Goal: Task Accomplishment & Management: Manage account settings

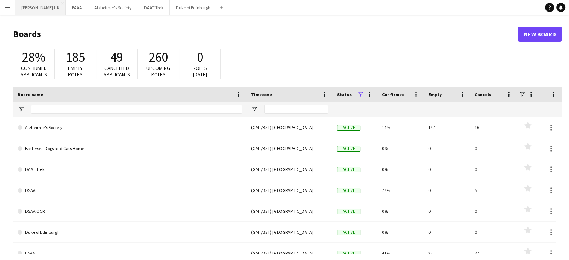
click at [27, 9] on button "[PERSON_NAME] UK Close" at bounding box center [40, 7] width 51 height 15
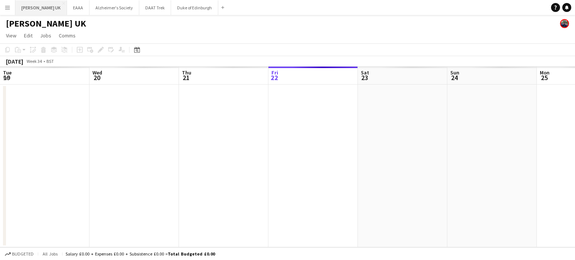
scroll to position [0, 179]
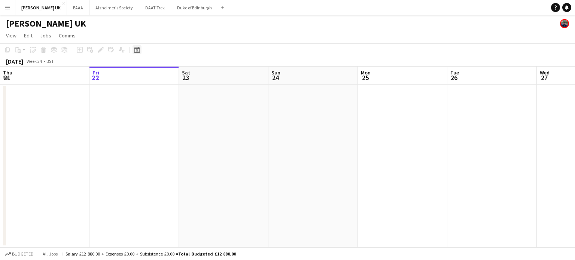
click at [135, 49] on div "Date picker" at bounding box center [136, 49] width 9 height 9
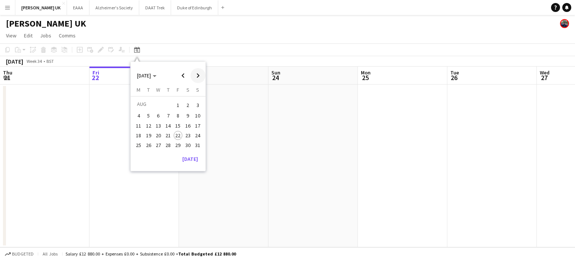
click at [191, 76] on span "Next month" at bounding box center [197, 75] width 15 height 15
click at [193, 115] on button "7" at bounding box center [198, 114] width 10 height 10
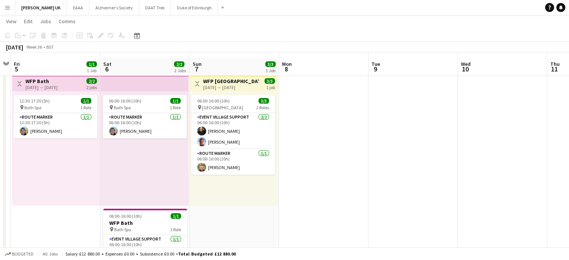
scroll to position [0, 0]
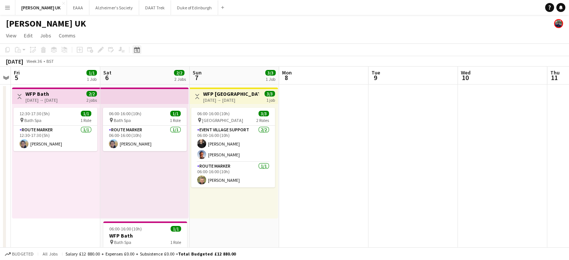
click at [135, 51] on icon "Date picker" at bounding box center [137, 50] width 6 height 6
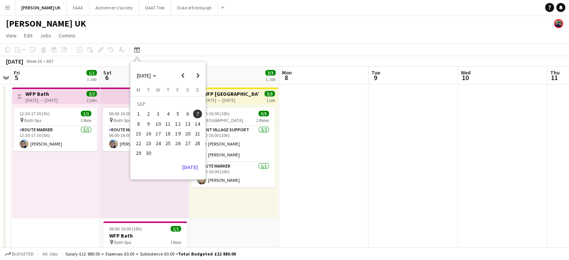
click at [162, 125] on span "10" at bounding box center [158, 123] width 9 height 9
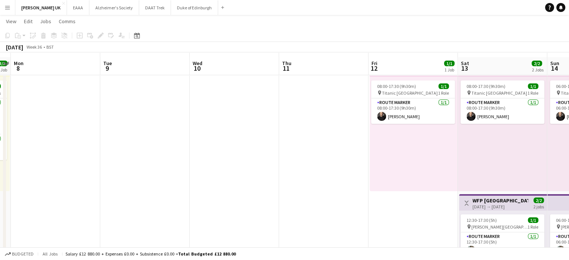
scroll to position [37, 0]
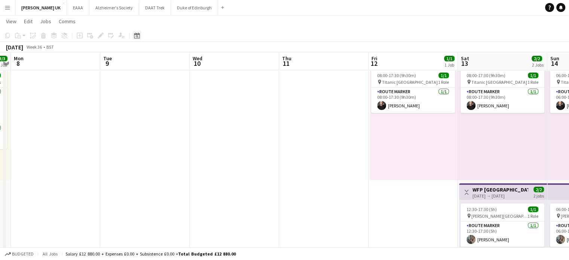
click at [137, 36] on icon at bounding box center [137, 36] width 3 height 3
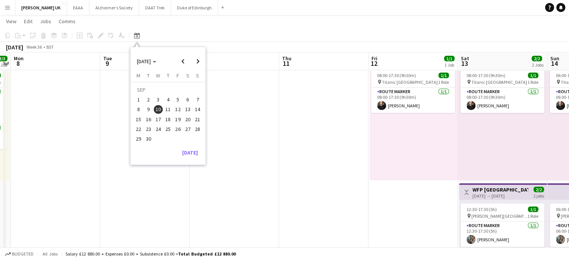
click at [187, 100] on span "6" at bounding box center [187, 99] width 9 height 9
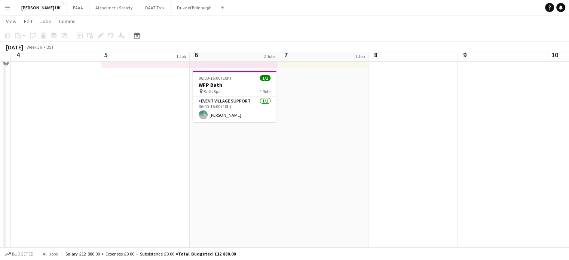
scroll to position [137, 0]
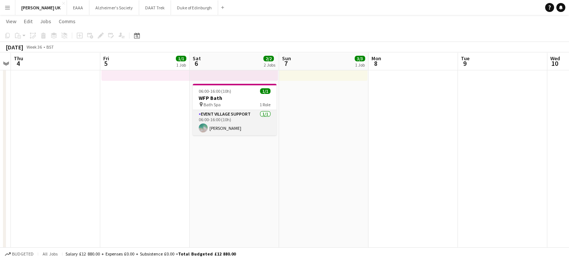
click at [222, 128] on app-card-role "Event Village Support [DATE] 06:00-16:00 (10h) [PERSON_NAME]" at bounding box center [235, 122] width 84 height 25
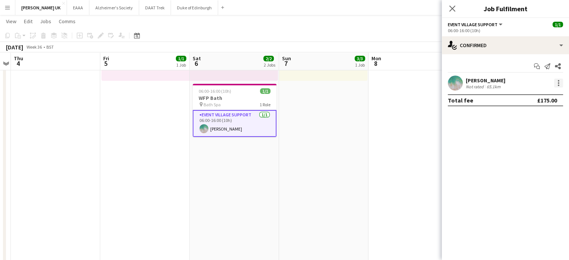
click at [558, 82] on div at bounding box center [558, 83] width 9 height 9
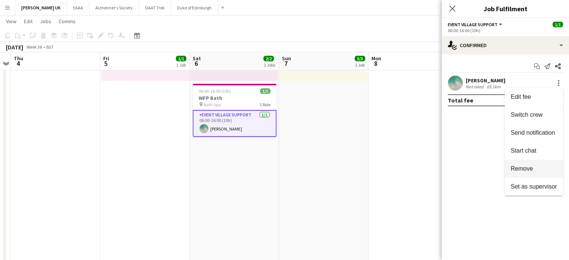
click at [533, 170] on span "Remove" at bounding box center [522, 168] width 22 height 6
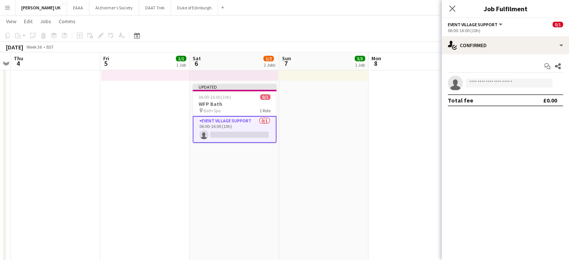
click at [332, 131] on app-date-cell "Toggle View WFP [GEOGRAPHIC_DATA] [DATE] → [DATE] 3/3 1 job 06:00-16:00 (10h) 3…" at bounding box center [323, 116] width 89 height 338
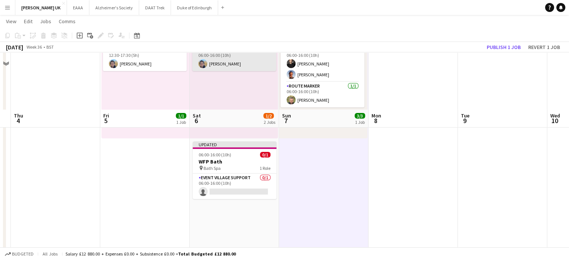
scroll to position [25, 0]
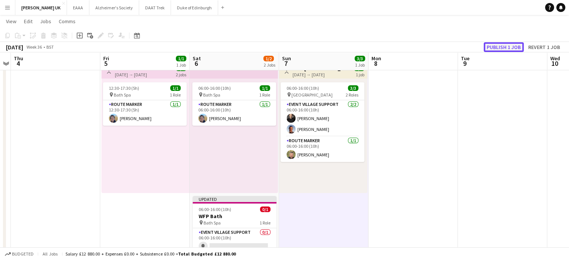
click at [493, 49] on button "Publish 1 job" at bounding box center [504, 47] width 40 height 10
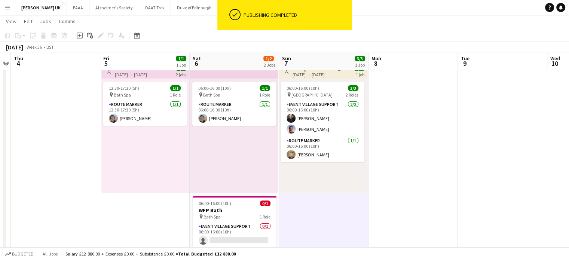
click at [141, 34] on div "Date picker [DATE] [DATE] [DATE] M [DATE] T [DATE] W [DATE] T [DATE] F [DATE] S…" at bounding box center [134, 35] width 17 height 9
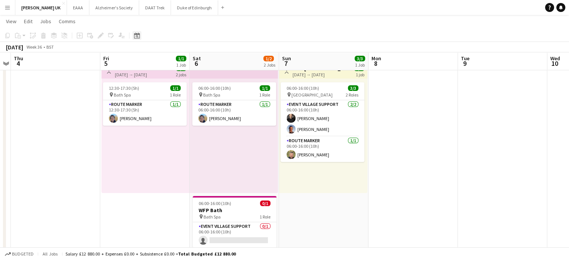
click at [141, 34] on div "Date picker" at bounding box center [136, 35] width 9 height 9
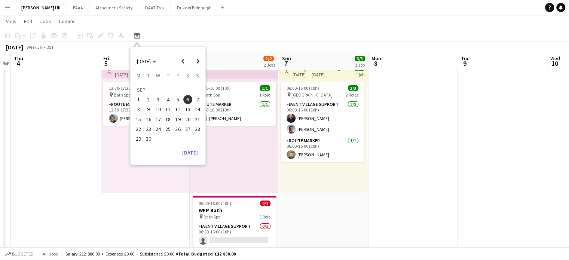
click at [186, 127] on span "27" at bounding box center [187, 129] width 9 height 9
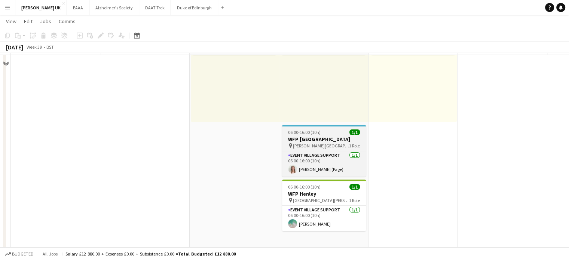
scroll to position [112, 0]
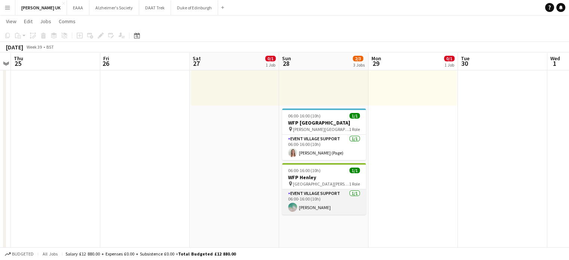
click at [315, 202] on app-card-role "Event Village Support [DATE] 06:00-16:00 (10h) [PERSON_NAME]" at bounding box center [324, 201] width 84 height 25
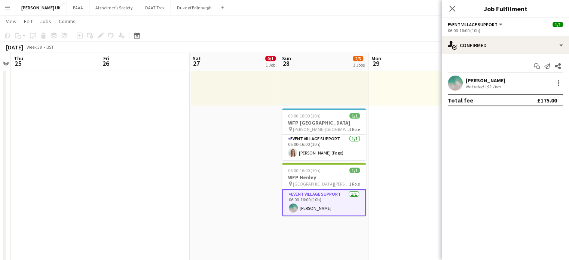
click at [561, 89] on div "[PERSON_NAME] Not rated 92.1km" at bounding box center [505, 83] width 127 height 15
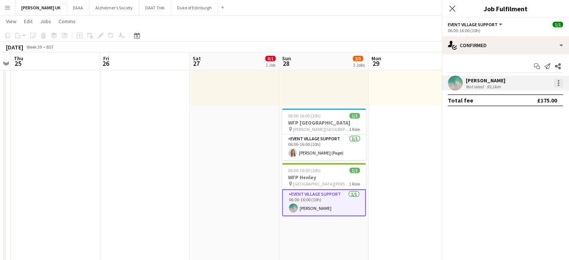
click at [558, 85] on div at bounding box center [558, 85] width 1 height 1
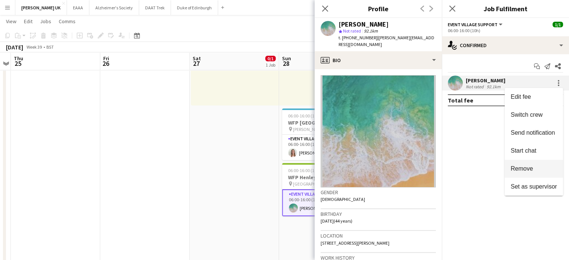
click at [525, 166] on span "Remove" at bounding box center [522, 168] width 22 height 6
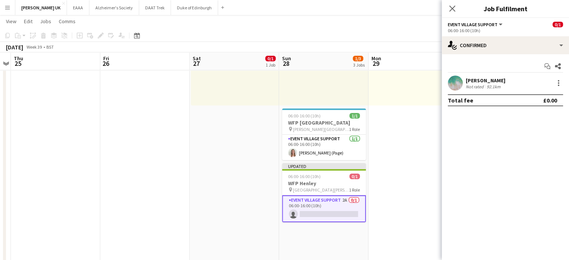
click at [409, 131] on app-date-cell "08:00-10:00 (2h) 0/1 pin [PERSON_NAME] Park 1 Role Route Marker 2A 0/1 08:00-10…" at bounding box center [413, 141] width 89 height 338
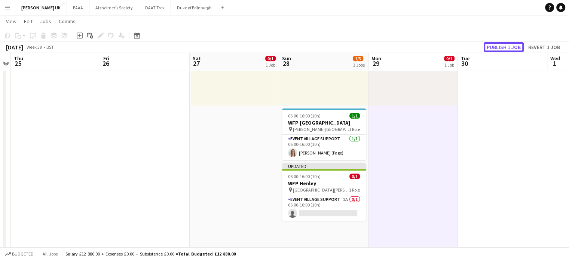
click at [516, 45] on button "Publish 1 job" at bounding box center [504, 47] width 40 height 10
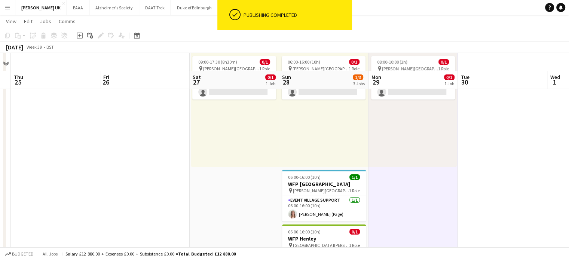
scroll to position [37, 0]
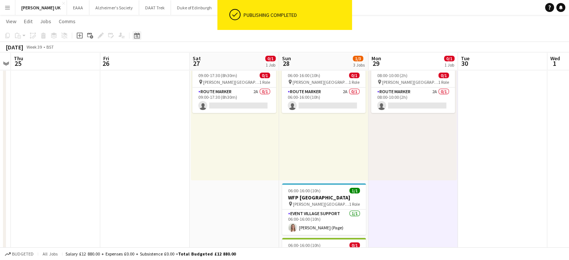
click at [137, 36] on icon "Date picker" at bounding box center [137, 36] width 6 height 6
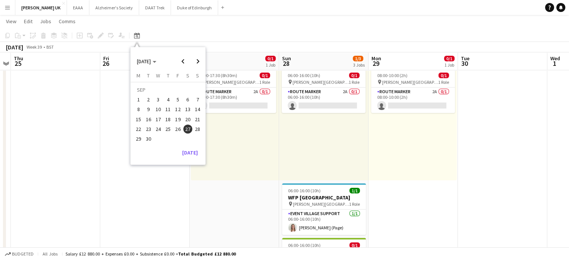
click at [5, 7] on app-icon "Menu" at bounding box center [7, 7] width 6 height 6
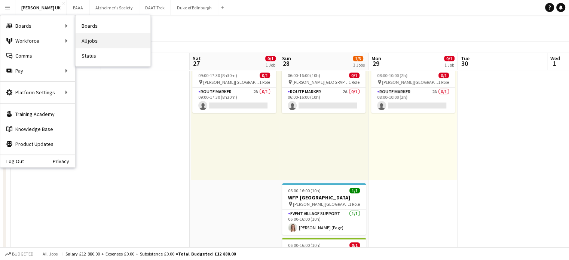
click at [106, 39] on link "All jobs" at bounding box center [113, 40] width 75 height 15
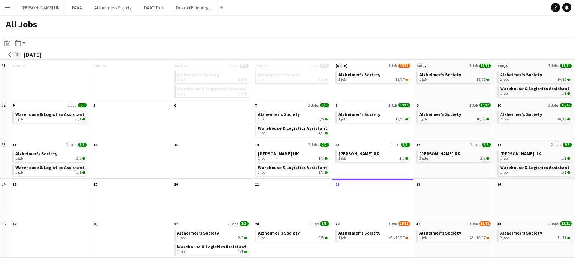
click at [15, 54] on app-icon "arrow-right" at bounding box center [17, 54] width 4 height 4
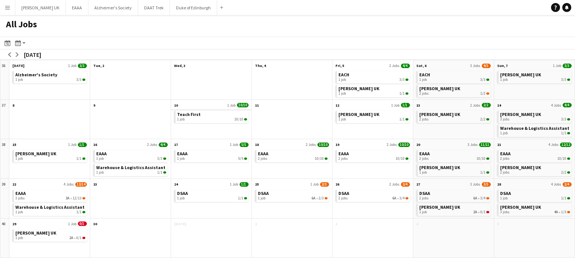
click at [208, 107] on app-all-jobs-month-view-date-header "10 1 Job 10/10" at bounding box center [211, 104] width 80 height 9
click at [199, 118] on div "1 job 10/10" at bounding box center [212, 119] width 70 height 4
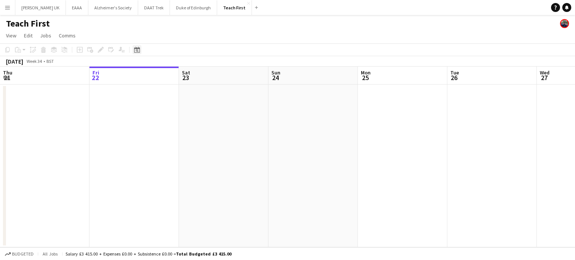
click at [135, 48] on icon at bounding box center [137, 50] width 6 height 6
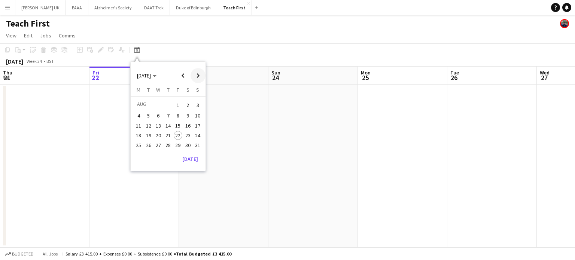
click at [199, 80] on span "Next month" at bounding box center [197, 75] width 15 height 15
click at [160, 124] on span "10" at bounding box center [158, 123] width 9 height 9
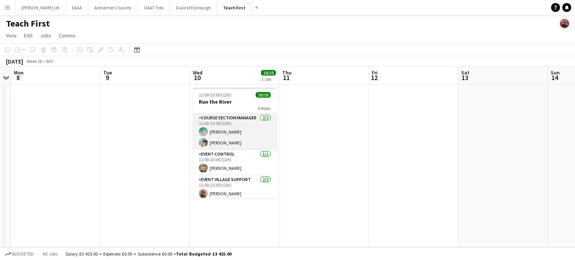
click at [223, 138] on app-card-role "Course Section Manager 2/2 11:00-23:00 (12h) Emily McMahon Jenn Phillips" at bounding box center [235, 132] width 84 height 36
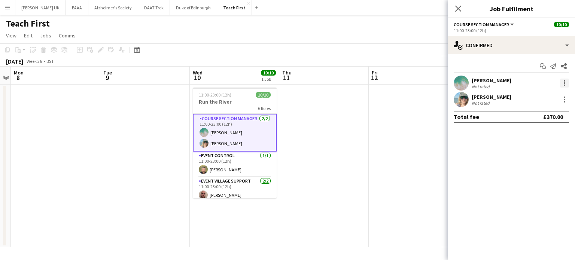
click at [563, 83] on div at bounding box center [564, 83] width 9 height 9
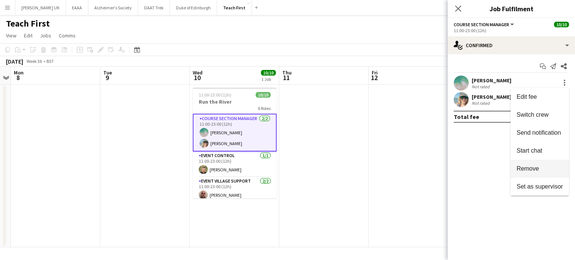
click at [540, 172] on span "Remove" at bounding box center [539, 168] width 46 height 7
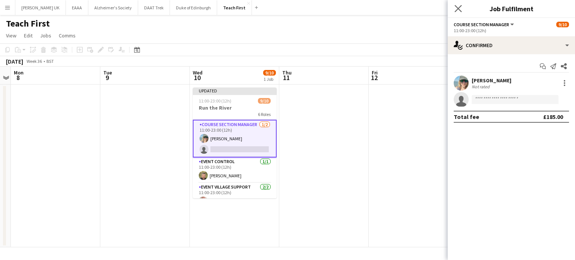
click at [462, 11] on app-icon "Close pop-in" at bounding box center [458, 8] width 11 height 11
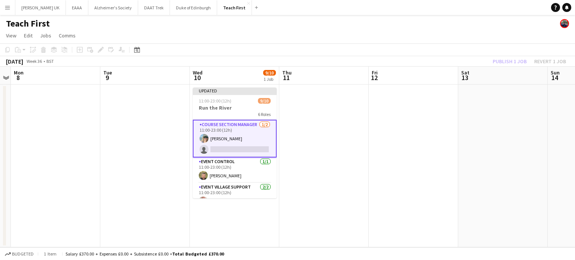
click at [513, 62] on div "Publish 1 job Revert 1 job" at bounding box center [529, 62] width 91 height 10
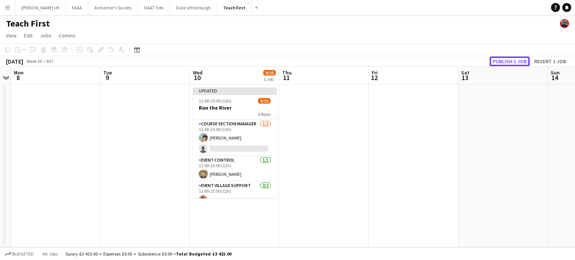
click at [513, 62] on button "Publish 1 job" at bounding box center [510, 62] width 40 height 10
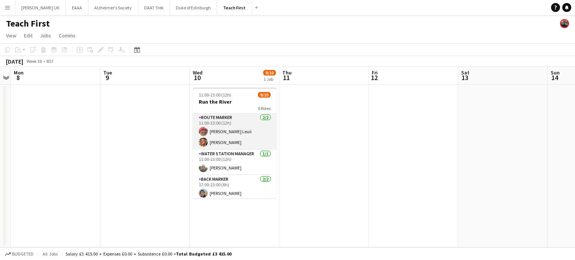
scroll to position [111, 0]
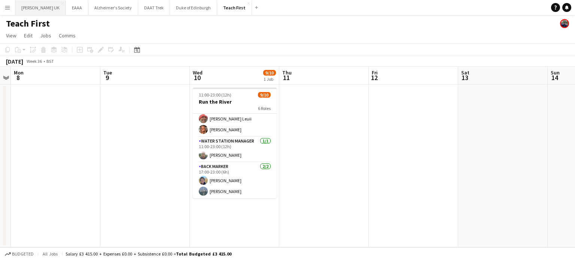
click at [45, 6] on button "[PERSON_NAME] UK Close" at bounding box center [40, 7] width 51 height 15
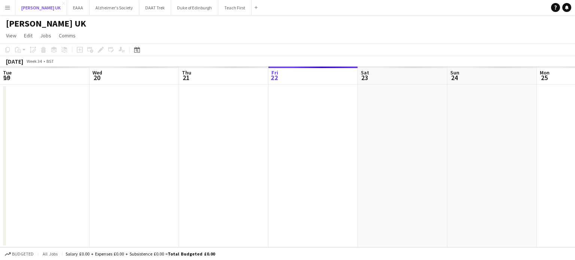
scroll to position [0, 179]
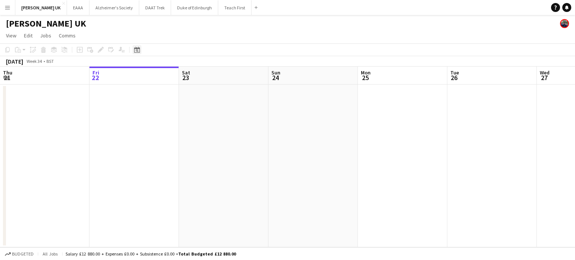
click at [136, 50] on icon "Date picker" at bounding box center [137, 50] width 6 height 6
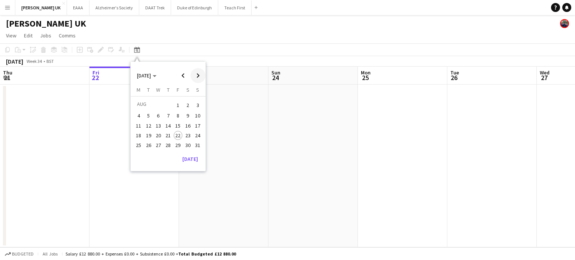
click at [199, 77] on span "Next month" at bounding box center [197, 75] width 15 height 15
click at [186, 113] on span "6" at bounding box center [187, 114] width 9 height 9
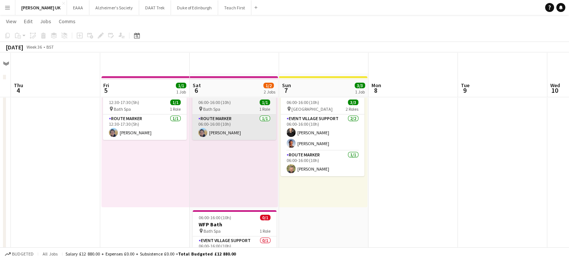
scroll to position [0, 0]
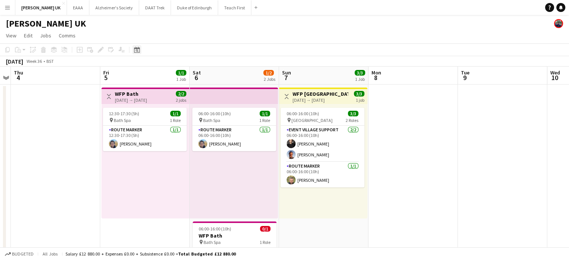
click at [133, 49] on div "Date picker" at bounding box center [136, 49] width 9 height 9
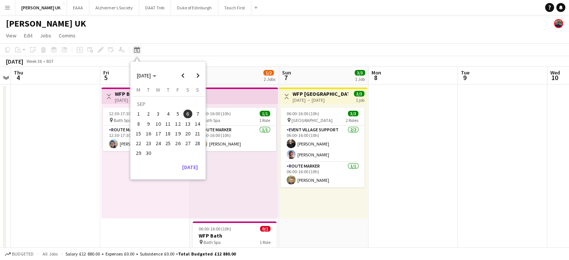
click at [134, 50] on icon at bounding box center [137, 50] width 6 height 6
click at [170, 27] on div "[PERSON_NAME] UK" at bounding box center [284, 22] width 569 height 14
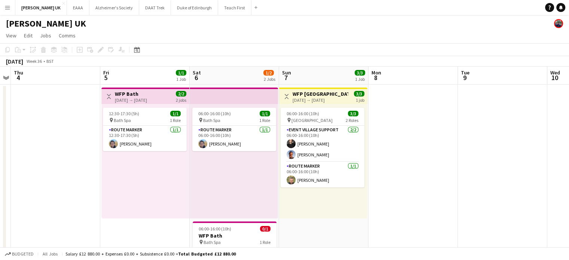
scroll to position [112, 0]
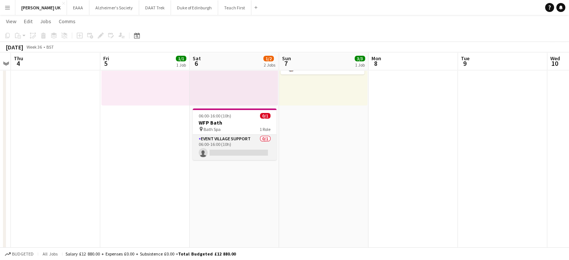
click at [244, 147] on app-card-role "Event Village Support 0/1 06:00-16:00 (10h) single-neutral-actions" at bounding box center [235, 147] width 84 height 25
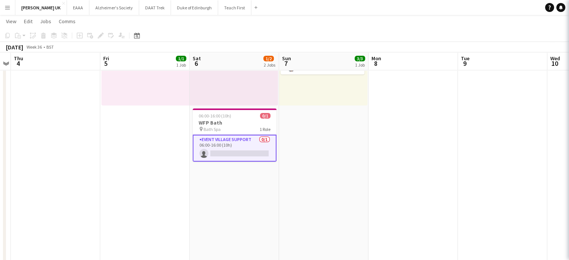
scroll to position [0, 257]
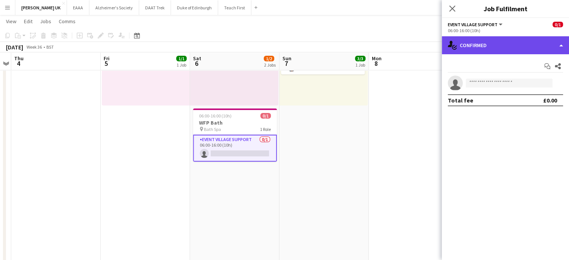
click at [546, 44] on div "single-neutral-actions-check-2 Confirmed" at bounding box center [505, 45] width 127 height 18
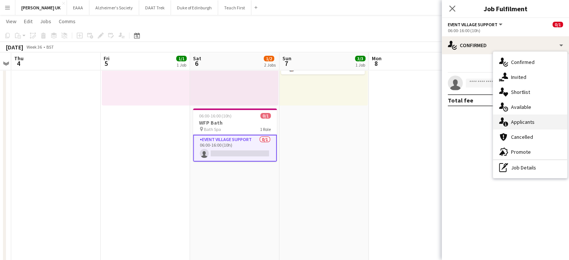
click at [531, 121] on div "single-neutral-actions-information Applicants" at bounding box center [530, 122] width 74 height 15
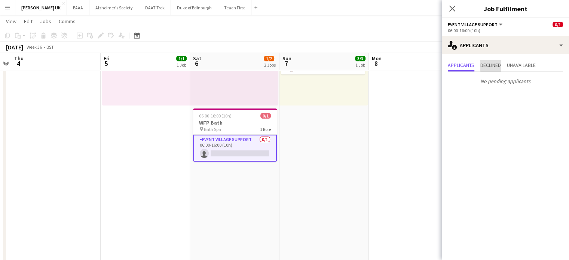
click at [501, 65] on span "Declined" at bounding box center [491, 64] width 21 height 5
click at [514, 63] on span "Unavailable" at bounding box center [521, 64] width 29 height 5
click at [469, 65] on span "Applicants" at bounding box center [461, 64] width 27 height 5
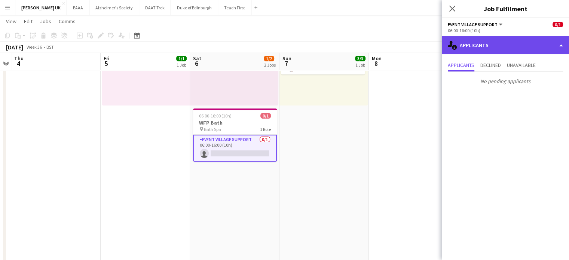
click at [505, 41] on div "single-neutral-actions-information Applicants" at bounding box center [505, 45] width 127 height 18
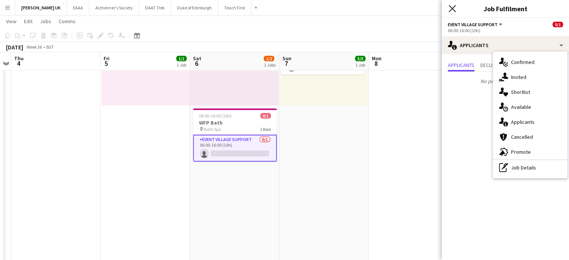
click at [452, 10] on icon "Close pop-in" at bounding box center [452, 8] width 7 height 7
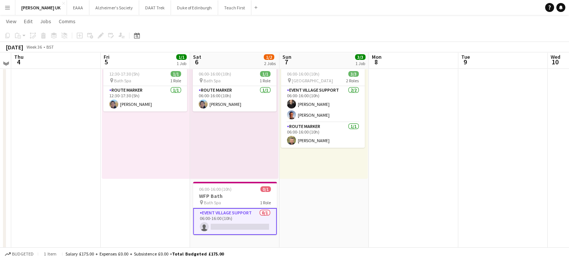
scroll to position [37, 0]
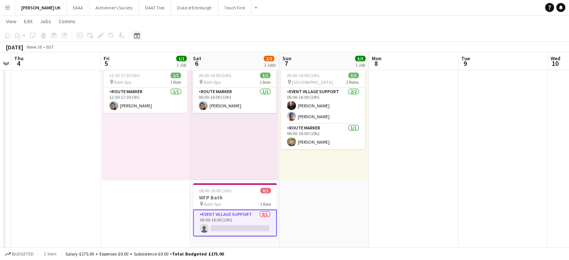
click at [139, 31] on div "Date picker" at bounding box center [136, 35] width 9 height 9
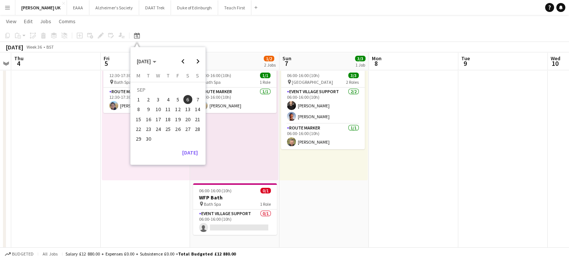
click at [161, 107] on span "10" at bounding box center [158, 109] width 9 height 9
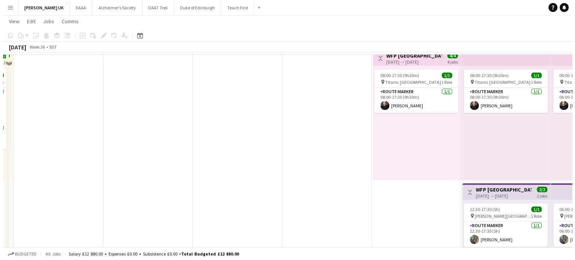
scroll to position [0, 0]
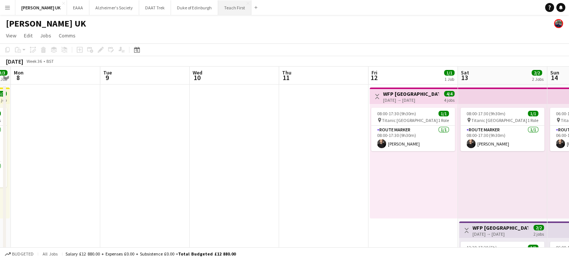
click at [230, 7] on button "Teach First Close" at bounding box center [234, 7] width 33 height 15
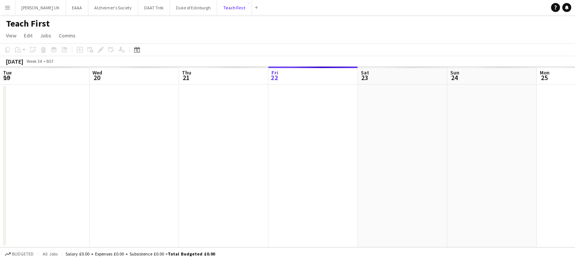
scroll to position [0, 179]
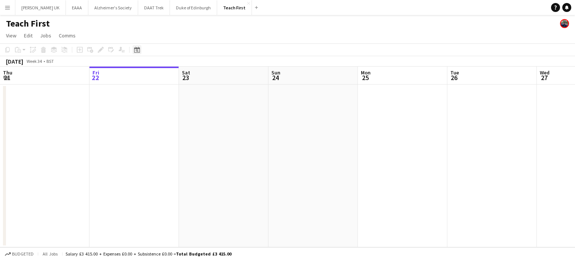
click at [138, 48] on icon at bounding box center [137, 50] width 6 height 6
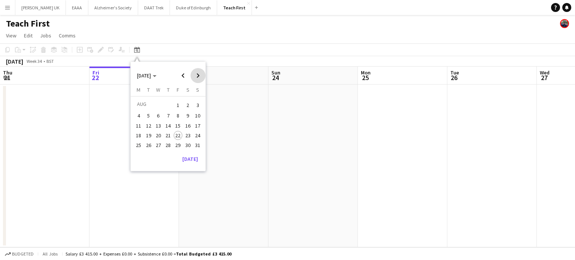
click at [196, 76] on span "Next month" at bounding box center [197, 75] width 15 height 15
click at [161, 119] on button "10" at bounding box center [158, 124] width 10 height 10
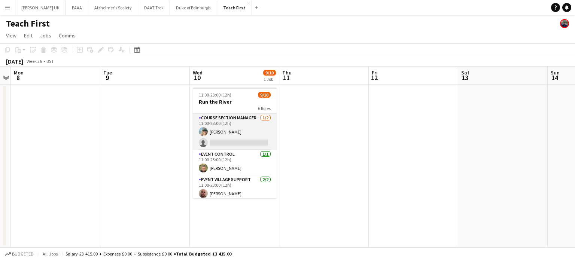
click at [229, 140] on app-card-role "Course Section Manager 1/2 11:00-23:00 (12h) Jenn Phillips single-neutral-actio…" at bounding box center [235, 132] width 84 height 36
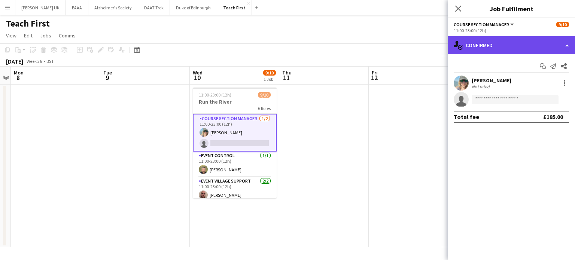
click at [519, 52] on div "single-neutral-actions-check-2 Confirmed" at bounding box center [511, 45] width 127 height 18
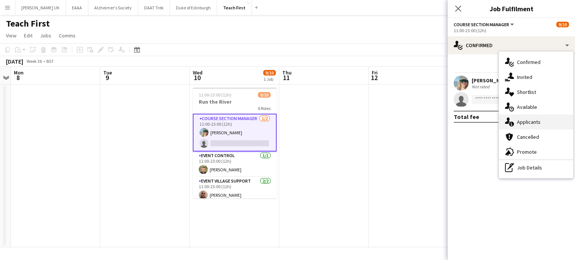
click at [522, 122] on div "single-neutral-actions-information Applicants" at bounding box center [536, 122] width 74 height 15
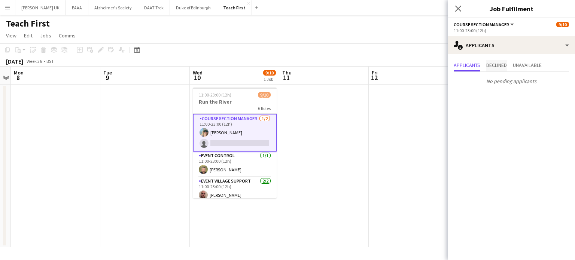
click at [503, 69] on span "Declined" at bounding box center [496, 65] width 21 height 11
click at [521, 68] on span "Unavailable" at bounding box center [527, 64] width 29 height 5
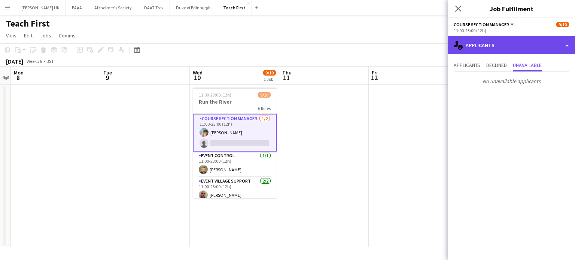
click at [500, 51] on div "single-neutral-actions-information Applicants" at bounding box center [511, 45] width 127 height 18
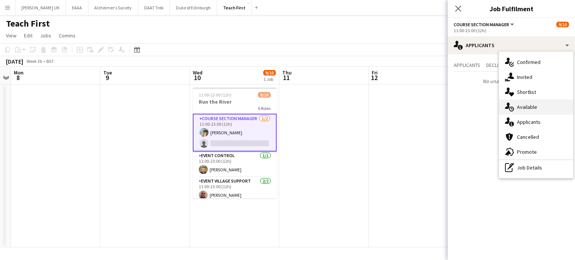
click at [524, 104] on div "single-neutral-actions-upload Available" at bounding box center [536, 107] width 74 height 15
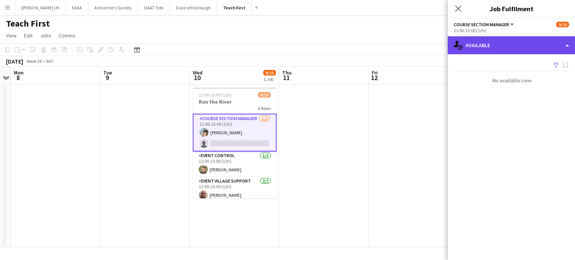
click at [506, 42] on div "single-neutral-actions-upload Available" at bounding box center [511, 45] width 127 height 18
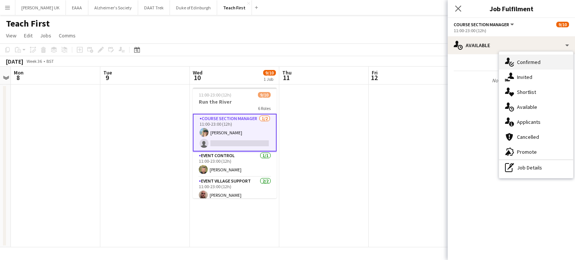
click at [518, 56] on div "single-neutral-actions-check-2 Confirmed" at bounding box center [536, 62] width 74 height 15
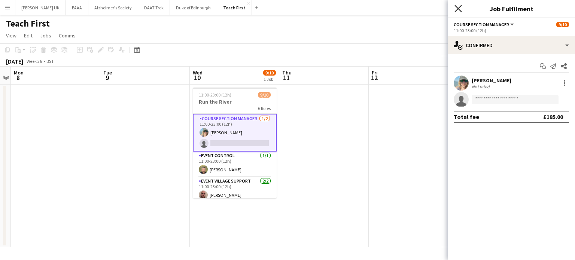
click at [461, 7] on icon "Close pop-in" at bounding box center [457, 8] width 7 height 7
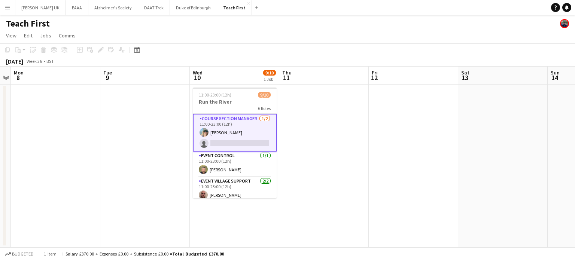
click at [307, 160] on app-date-cell at bounding box center [323, 166] width 89 height 163
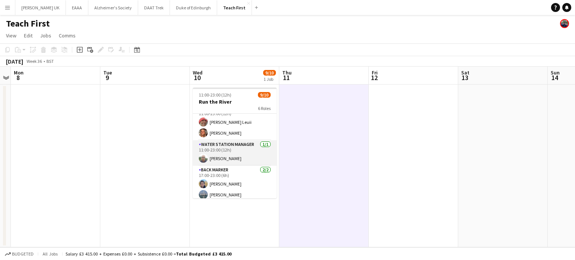
scroll to position [111, 0]
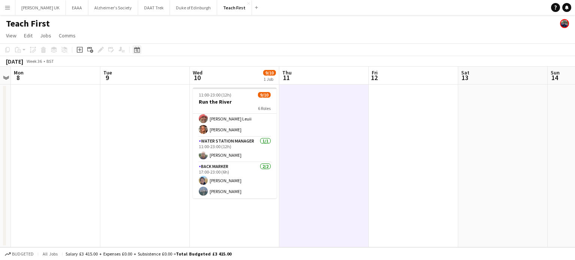
click at [138, 50] on icon "Date picker" at bounding box center [137, 50] width 6 height 6
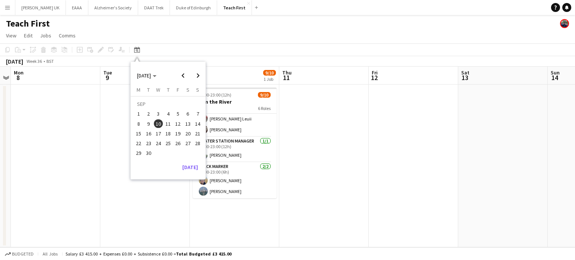
click at [406, 35] on app-page-menu "View Day view expanded Day view collapsed Month view Date picker Jump to today …" at bounding box center [287, 36] width 575 height 14
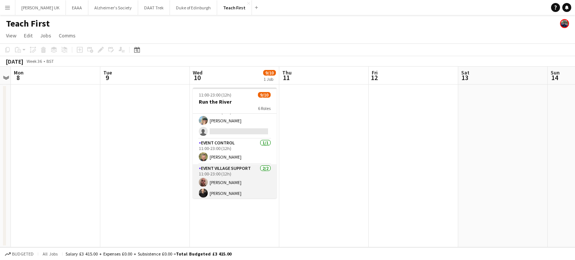
scroll to position [0, 0]
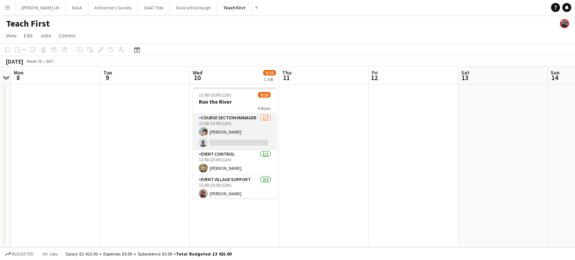
click at [239, 144] on app-card-role "Course Section Manager 1/2 11:00-23:00 (12h) Jenn Phillips single-neutral-actio…" at bounding box center [235, 132] width 84 height 36
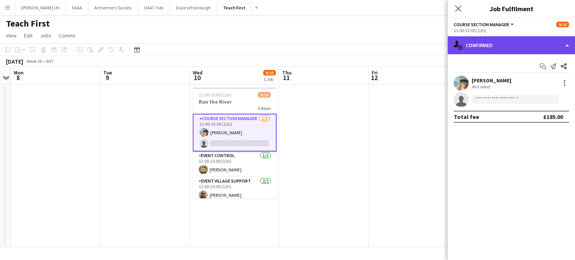
click at [567, 47] on div "single-neutral-actions-check-2 Confirmed" at bounding box center [511, 45] width 127 height 18
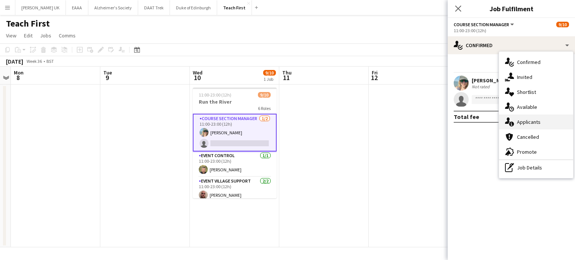
click at [522, 121] on div "single-neutral-actions-information Applicants" at bounding box center [536, 122] width 74 height 15
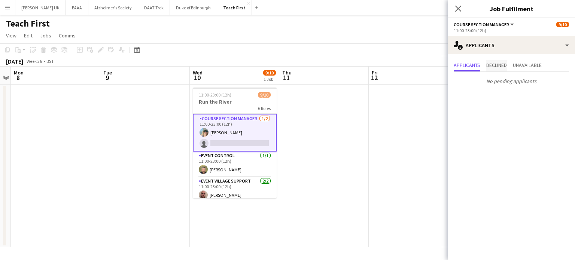
click at [492, 68] on span "Declined" at bounding box center [496, 64] width 21 height 5
click at [521, 67] on span "Unavailable" at bounding box center [527, 64] width 29 height 5
click at [454, 6] on app-icon "Close pop-in" at bounding box center [458, 8] width 9 height 9
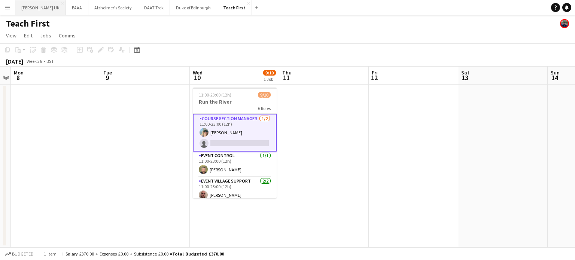
click at [42, 12] on button "[PERSON_NAME] UK Close" at bounding box center [40, 7] width 51 height 15
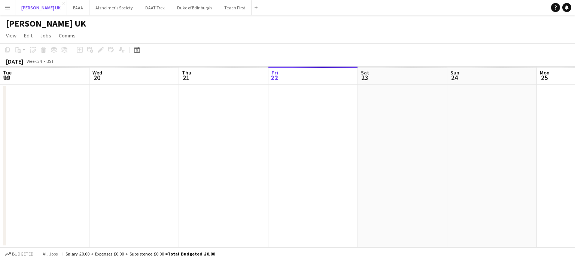
scroll to position [0, 179]
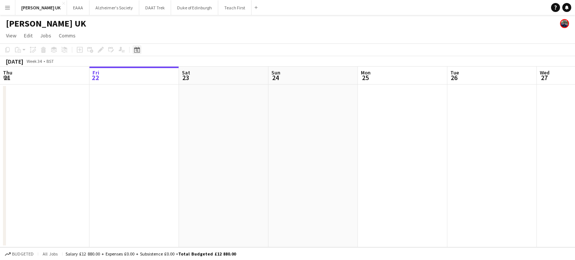
click at [136, 51] on icon "Date picker" at bounding box center [137, 50] width 6 height 6
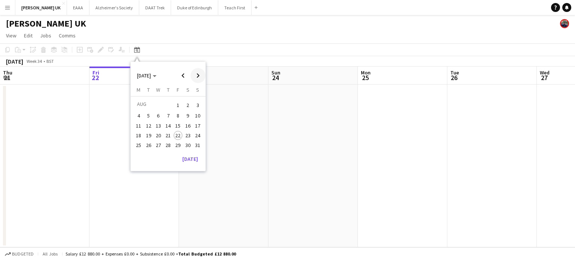
click at [196, 77] on span "Next month" at bounding box center [197, 75] width 15 height 15
click at [191, 115] on span "6" at bounding box center [187, 114] width 9 height 9
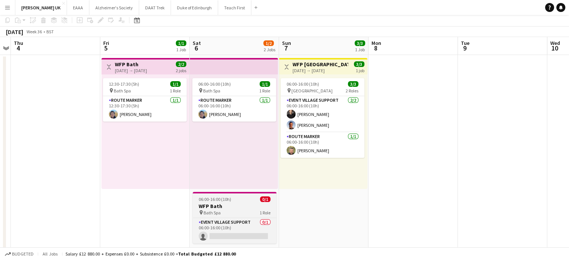
scroll to position [75, 0]
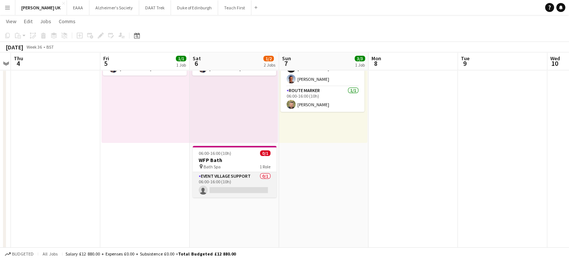
click at [226, 194] on app-card-role "Event Village Support 0/1 06:00-16:00 (10h) single-neutral-actions" at bounding box center [235, 184] width 84 height 25
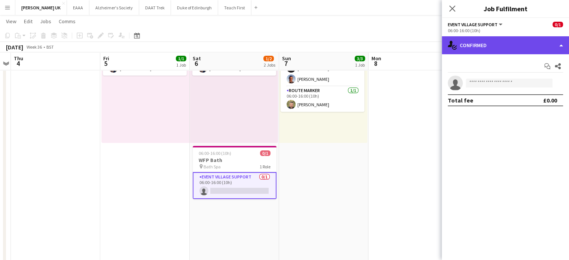
click at [513, 43] on div "single-neutral-actions-check-2 Confirmed" at bounding box center [505, 45] width 127 height 18
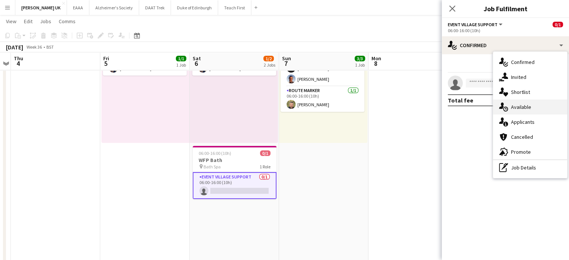
click at [521, 109] on div "single-neutral-actions-upload Available" at bounding box center [530, 107] width 74 height 15
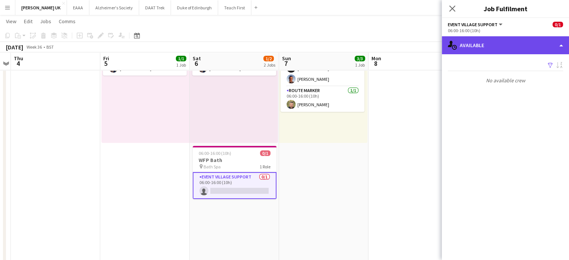
click at [521, 48] on div "single-neutral-actions-upload Available" at bounding box center [505, 45] width 127 height 18
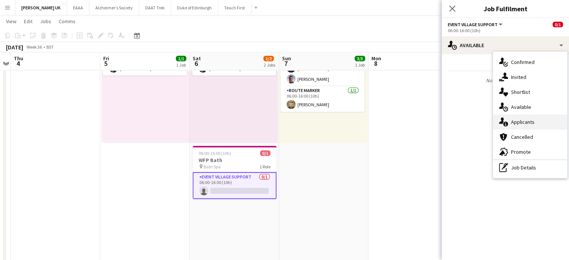
click at [521, 124] on div "single-neutral-actions-information Applicants" at bounding box center [530, 122] width 74 height 15
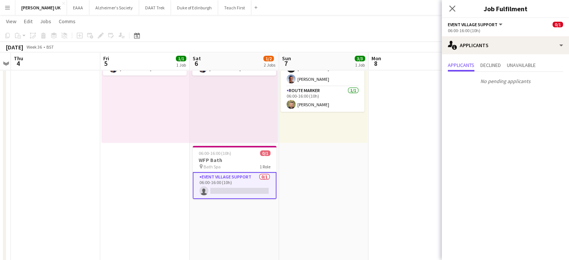
click at [504, 68] on div "Applicants Declined Unavailable" at bounding box center [505, 66] width 115 height 12
click at [501, 65] on span "Declined" at bounding box center [491, 64] width 21 height 5
click at [525, 67] on span "Unavailable" at bounding box center [521, 64] width 29 height 5
click at [461, 67] on span "Applicants" at bounding box center [461, 64] width 27 height 5
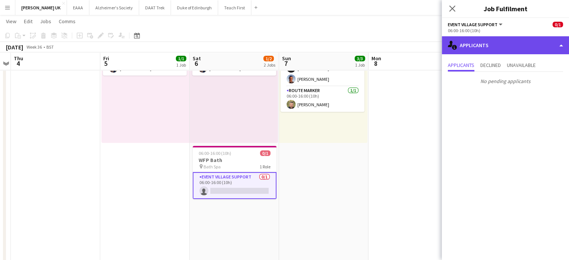
click at [481, 46] on div "single-neutral-actions-information Applicants" at bounding box center [505, 45] width 127 height 18
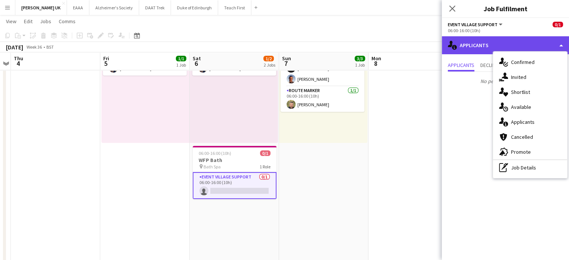
click at [478, 49] on div "single-neutral-actions-information Applicants" at bounding box center [505, 45] width 127 height 18
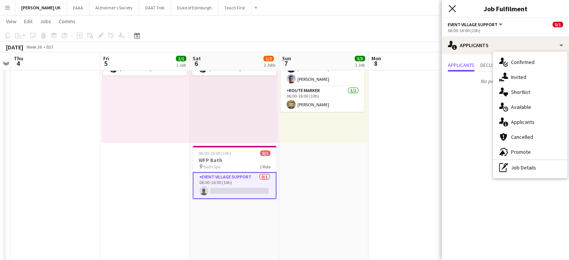
click at [454, 12] on icon "Close pop-in" at bounding box center [452, 8] width 7 height 7
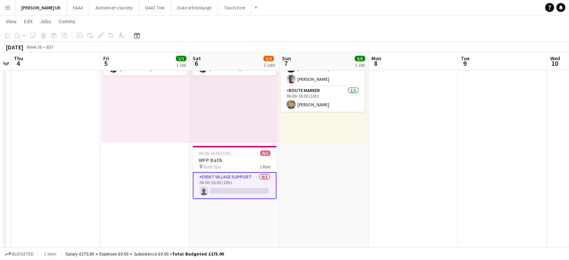
click at [302, 223] on app-date-cell "Toggle View WFP [GEOGRAPHIC_DATA] [DATE] → [DATE] 3/3 1 job 06:00-16:00 (10h) 3…" at bounding box center [323, 178] width 89 height 338
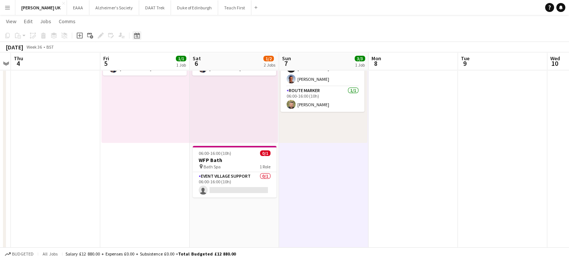
click at [135, 34] on icon "Date picker" at bounding box center [137, 36] width 6 height 6
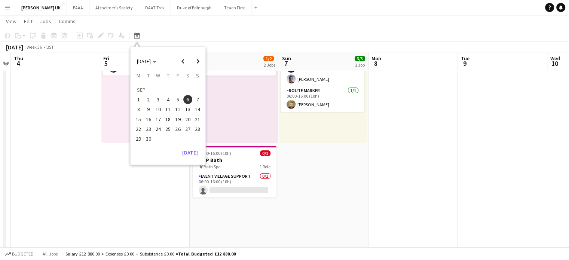
click at [187, 130] on span "27" at bounding box center [187, 129] width 9 height 9
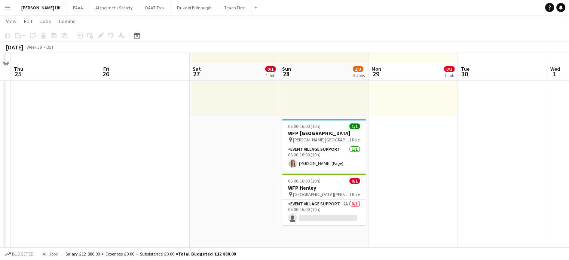
scroll to position [112, 0]
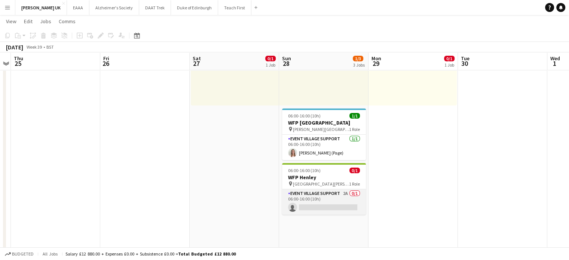
click at [316, 208] on app-card-role "Event Village Support 2A 0/1 06:00-16:00 (10h) single-neutral-actions" at bounding box center [324, 201] width 84 height 25
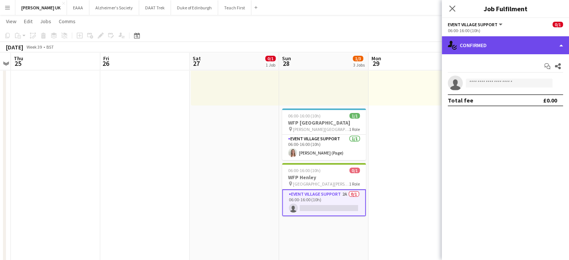
click at [501, 42] on div "single-neutral-actions-check-2 Confirmed" at bounding box center [505, 45] width 127 height 18
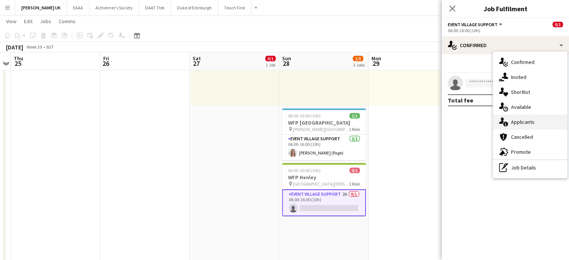
click at [522, 118] on div "single-neutral-actions-information Applicants" at bounding box center [530, 122] width 74 height 15
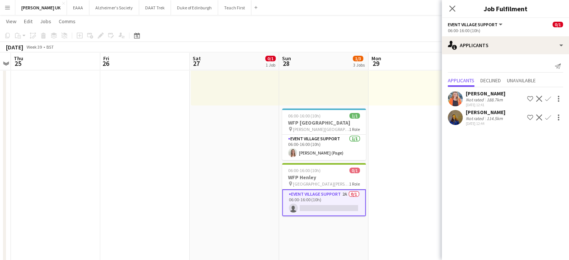
click at [548, 98] on app-icon "Confirm" at bounding box center [548, 99] width 6 height 6
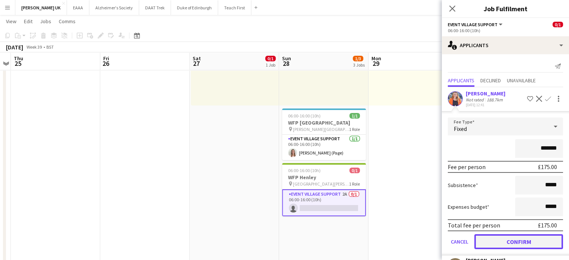
click at [507, 245] on button "Confirm" at bounding box center [519, 241] width 89 height 15
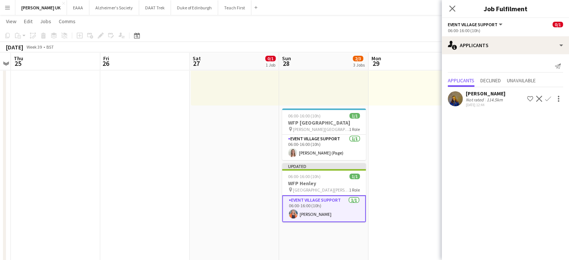
click at [385, 193] on app-date-cell "08:00-10:00 (2h) 0/1 pin [PERSON_NAME] Park 1 Role Route Marker 2A 0/1 08:00-10…" at bounding box center [413, 141] width 89 height 338
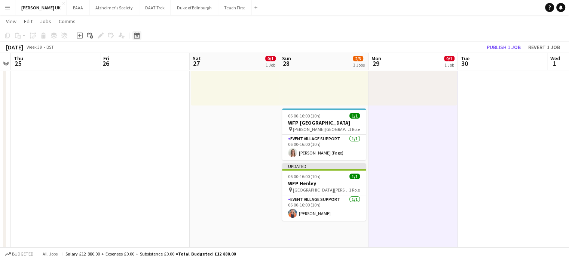
click at [136, 34] on icon at bounding box center [137, 36] width 6 height 6
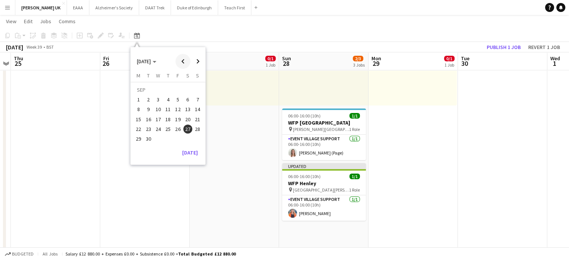
click at [183, 62] on span "Previous month" at bounding box center [183, 61] width 15 height 15
click at [196, 59] on span "Next month" at bounding box center [197, 61] width 15 height 15
click at [160, 108] on span "10" at bounding box center [158, 109] width 9 height 9
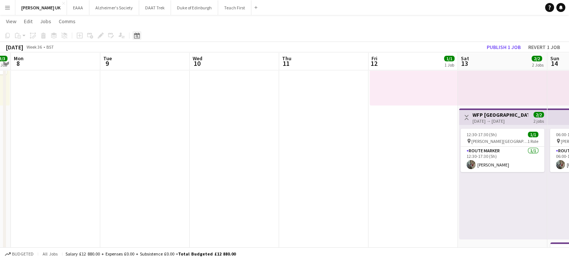
click at [137, 35] on icon at bounding box center [137, 36] width 3 height 3
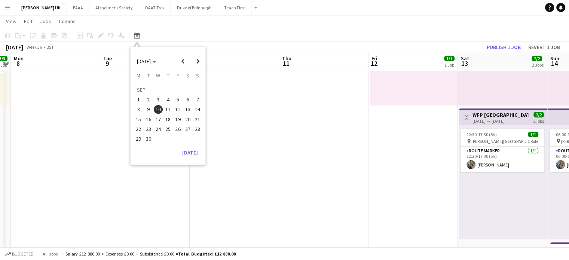
click at [189, 97] on span "6" at bounding box center [187, 99] width 9 height 9
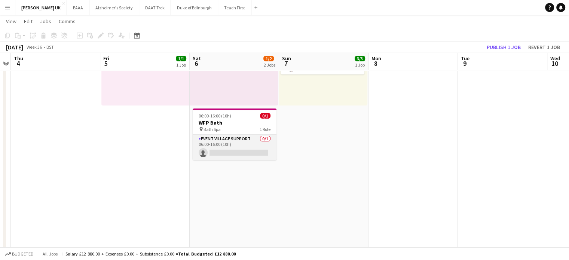
click at [226, 152] on app-card-role "Event Village Support 0/1 06:00-16:00 (10h) single-neutral-actions" at bounding box center [235, 147] width 84 height 25
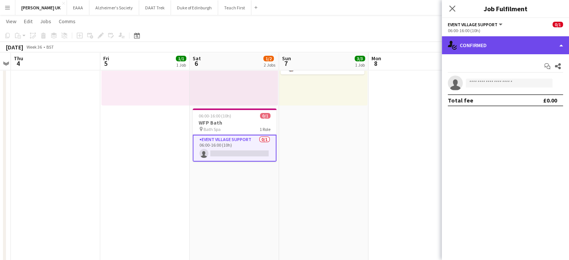
click at [507, 52] on div "single-neutral-actions-check-2 Confirmed" at bounding box center [505, 45] width 127 height 18
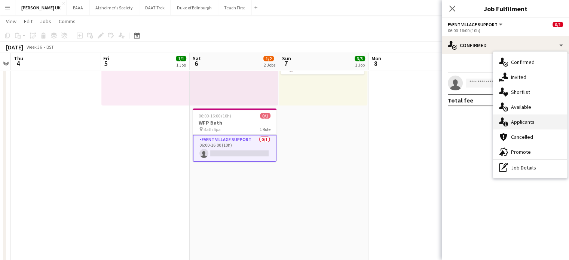
click at [520, 121] on div "single-neutral-actions-information Applicants" at bounding box center [530, 122] width 74 height 15
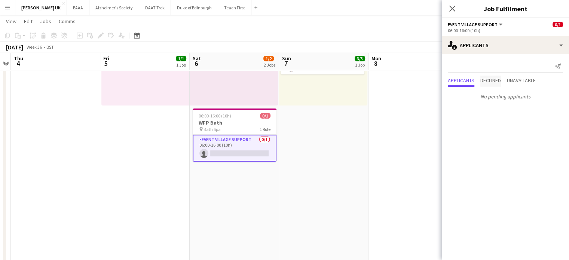
click at [497, 83] on span "Declined" at bounding box center [491, 80] width 21 height 5
click at [517, 69] on span "Unavailable" at bounding box center [521, 65] width 29 height 11
click at [461, 64] on span "Applicants" at bounding box center [461, 64] width 27 height 5
click at [454, 9] on icon "Close pop-in" at bounding box center [452, 8] width 7 height 7
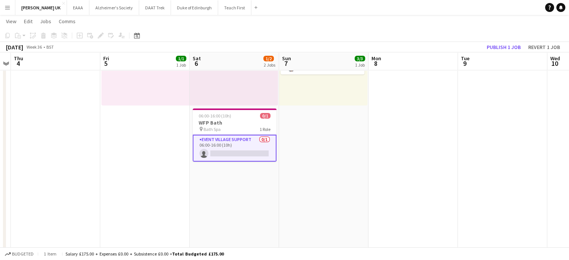
click at [312, 32] on app-toolbar "Copy Paste Paste Ctrl+V Paste with crew Ctrl+Shift+V Paste linked Job Delete Gr…" at bounding box center [284, 35] width 569 height 13
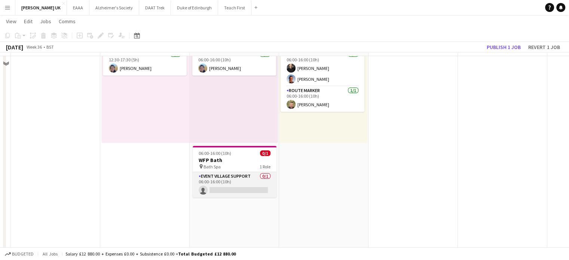
scroll to position [37, 0]
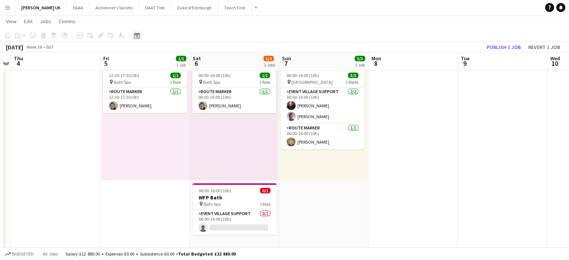
click at [134, 38] on icon at bounding box center [137, 36] width 6 height 6
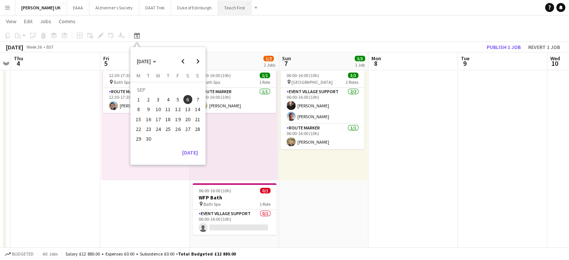
click at [226, 10] on button "Teach First Close" at bounding box center [234, 7] width 33 height 15
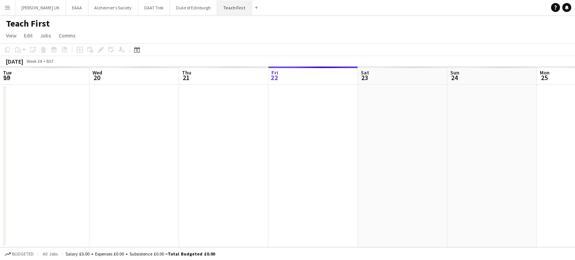
scroll to position [0, 179]
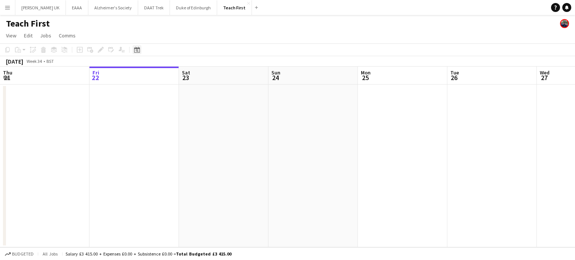
click at [139, 51] on icon "Date picker" at bounding box center [137, 50] width 6 height 6
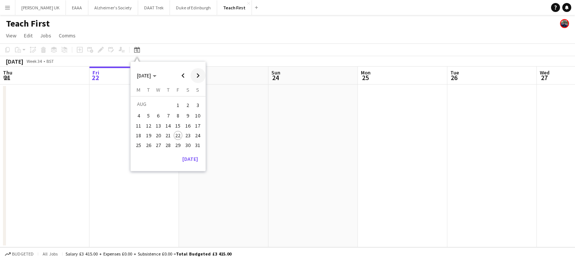
click at [196, 74] on span "Next month" at bounding box center [197, 75] width 15 height 15
click at [135, 52] on icon "Date picker" at bounding box center [137, 50] width 6 height 6
click at [156, 120] on span "10" at bounding box center [158, 123] width 9 height 9
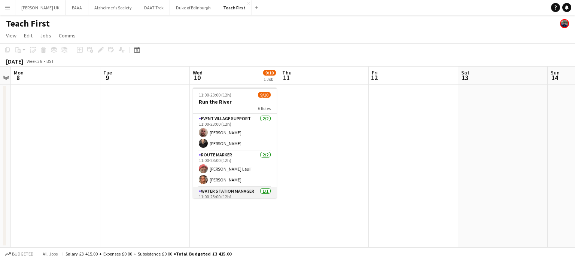
scroll to position [0, 0]
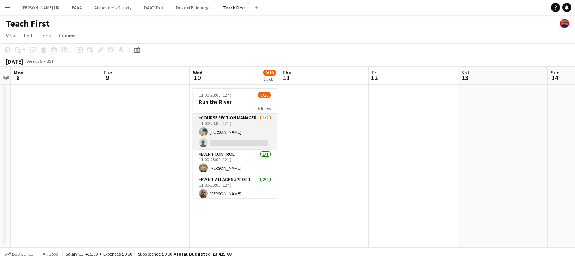
click at [226, 137] on app-card-role "Course Section Manager 1/2 11:00-23:00 (12h) Jenn Phillips single-neutral-actio…" at bounding box center [235, 132] width 84 height 36
click at [227, 137] on app-card-role "Course Section Manager 1/2 11:00-23:00 (12h) Jenn Phillips single-neutral-actio…" at bounding box center [235, 132] width 84 height 36
click at [228, 142] on app-card-role "Course Section Manager 1/2 11:00-23:00 (12h) Jenn Phillips single-neutral-actio…" at bounding box center [235, 132] width 84 height 36
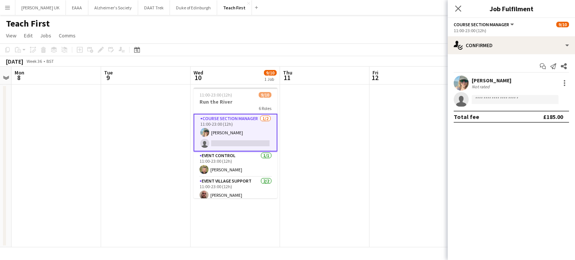
click at [522, 94] on app-invite-slot "single-neutral-actions" at bounding box center [511, 99] width 127 height 15
click at [522, 96] on input at bounding box center [515, 99] width 87 height 9
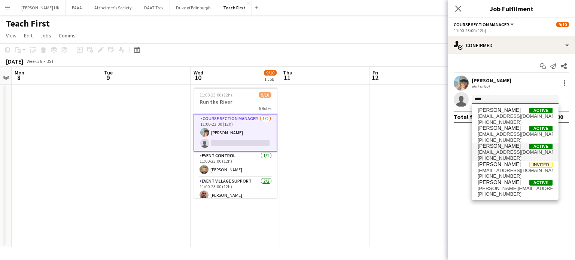
scroll to position [0, 0]
type input "****"
click at [490, 96] on input "****" at bounding box center [515, 99] width 87 height 9
drag, startPoint x: 493, startPoint y: 97, endPoint x: 469, endPoint y: 96, distance: 24.4
click at [469, 96] on form "****" at bounding box center [519, 99] width 100 height 9
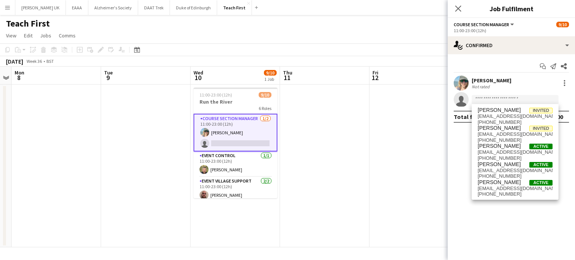
click at [397, 144] on app-date-cell at bounding box center [413, 166] width 89 height 163
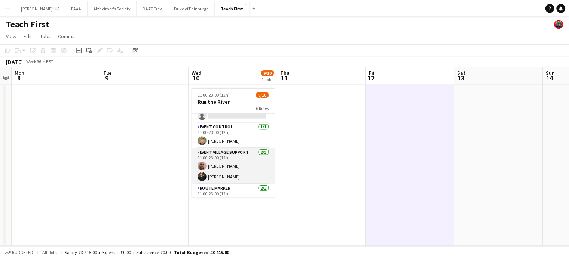
scroll to position [37, 0]
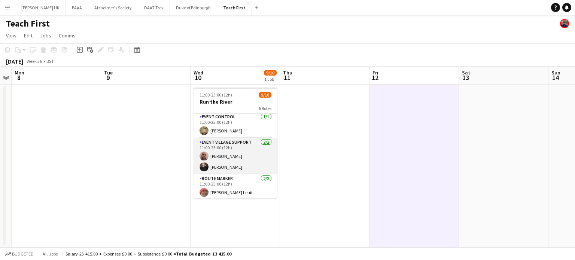
click at [238, 153] on app-card-role "Event Village Support 2/2 11:00-23:00 (12h) Matthew Wallace Adrien Roesch" at bounding box center [235, 156] width 84 height 36
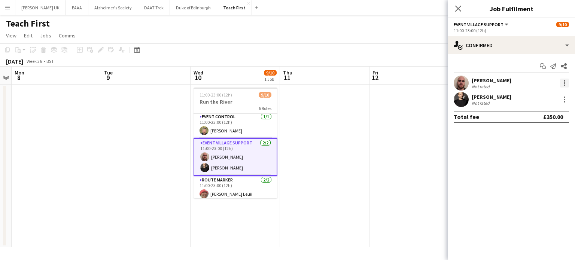
click at [563, 85] on div at bounding box center [564, 83] width 9 height 9
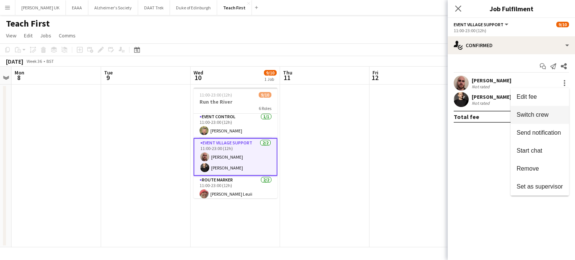
click at [536, 116] on span "Switch crew" at bounding box center [532, 115] width 32 height 6
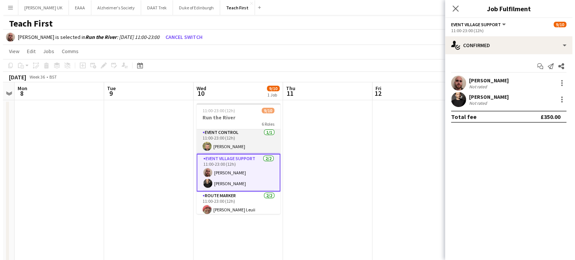
scroll to position [0, 0]
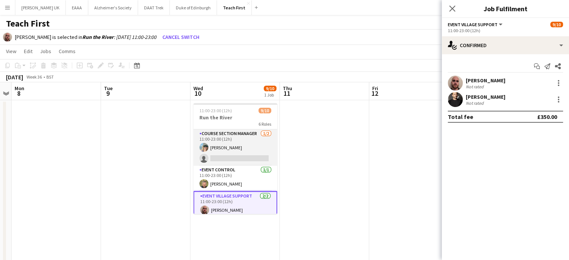
click at [229, 157] on app-card-role "Course Section Manager 1/2 11:00-23:00 (12h) Jenn Phillips single-neutral-actio…" at bounding box center [235, 147] width 84 height 36
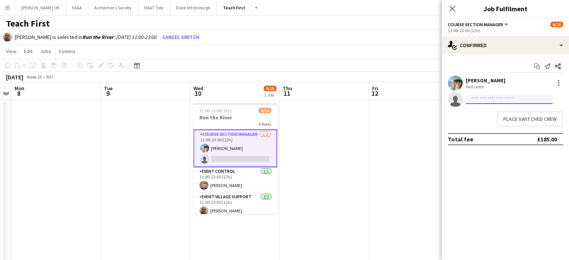
click at [500, 96] on input at bounding box center [509, 99] width 87 height 9
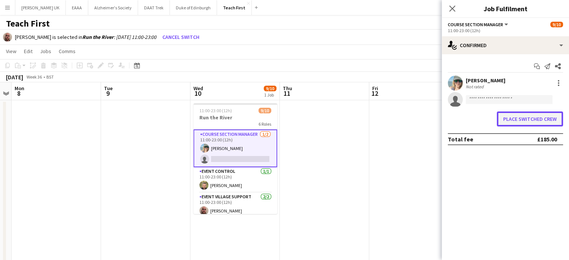
click at [510, 118] on button "Place switched crew" at bounding box center [530, 119] width 66 height 15
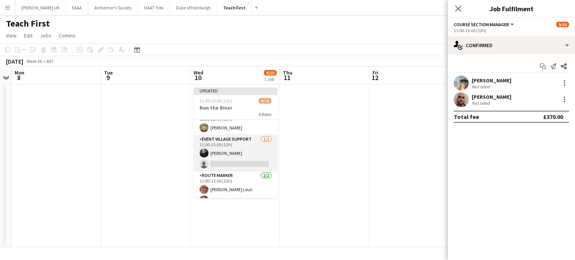
scroll to position [37, 0]
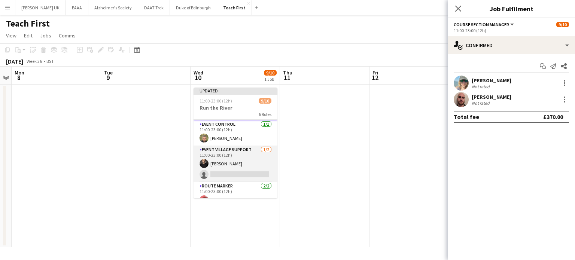
click at [225, 172] on app-card-role "Event Village Support 1/2 11:00-23:00 (12h) Adrien Roesch single-neutral-actions" at bounding box center [235, 164] width 84 height 36
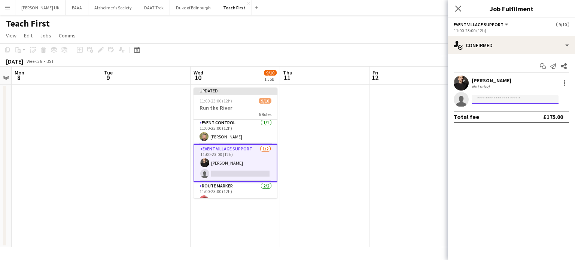
click at [534, 100] on input at bounding box center [515, 99] width 87 height 9
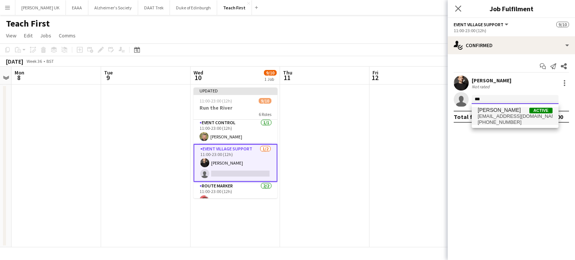
type input "***"
click at [522, 120] on span "+447481618405" at bounding box center [515, 122] width 75 height 6
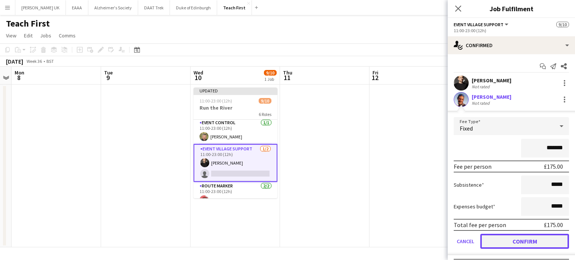
click at [510, 241] on button "Confirm" at bounding box center [524, 241] width 89 height 15
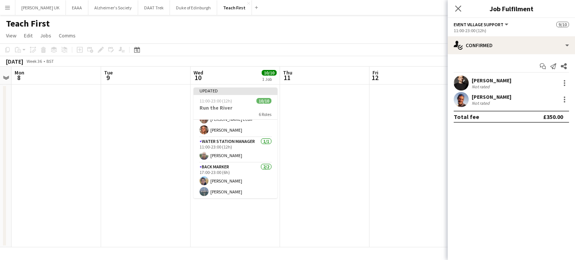
click at [335, 161] on app-date-cell at bounding box center [324, 166] width 89 height 163
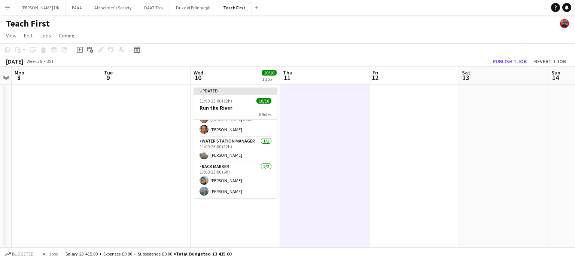
click at [138, 51] on icon "Date picker" at bounding box center [137, 50] width 6 height 6
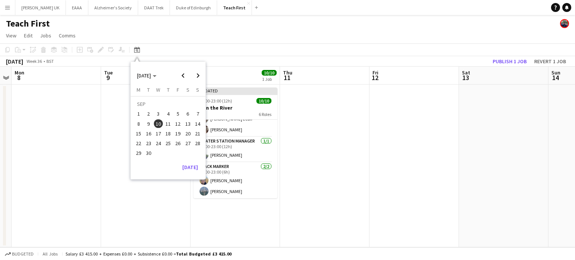
click at [358, 156] on app-date-cell at bounding box center [324, 166] width 89 height 163
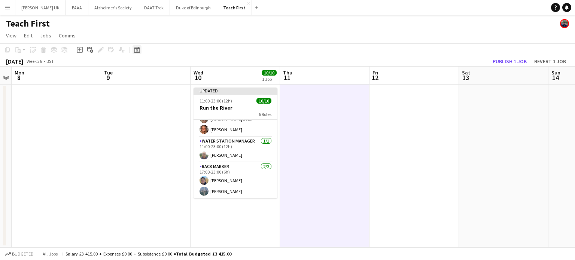
click at [136, 49] on icon "Date picker" at bounding box center [137, 50] width 6 height 6
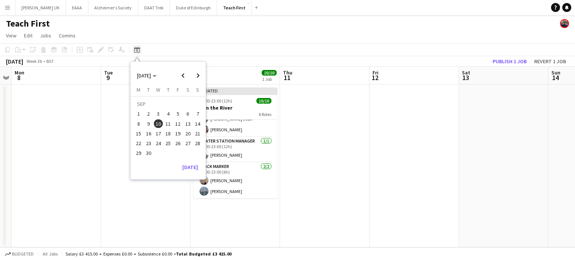
click at [137, 51] on icon "Date picker" at bounding box center [137, 50] width 6 height 6
click at [41, 7] on button "[PERSON_NAME] UK Close" at bounding box center [40, 7] width 51 height 15
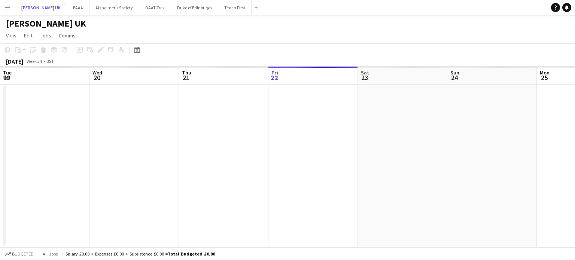
scroll to position [0, 179]
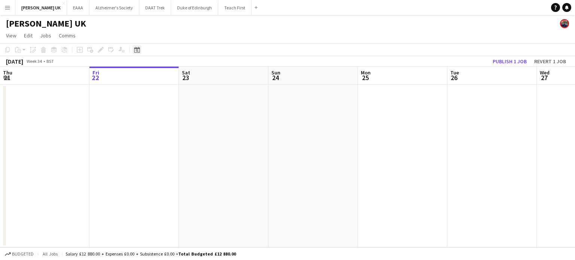
click at [137, 48] on icon "Date picker" at bounding box center [137, 50] width 6 height 6
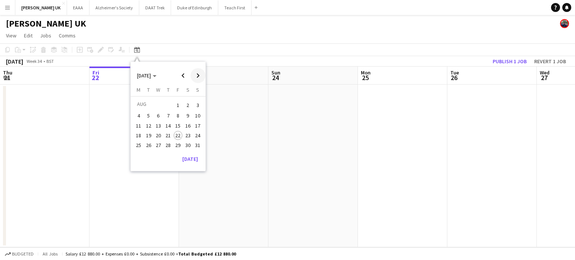
click at [193, 79] on span "Next month" at bounding box center [197, 75] width 15 height 15
click at [189, 113] on span "6" at bounding box center [187, 114] width 9 height 9
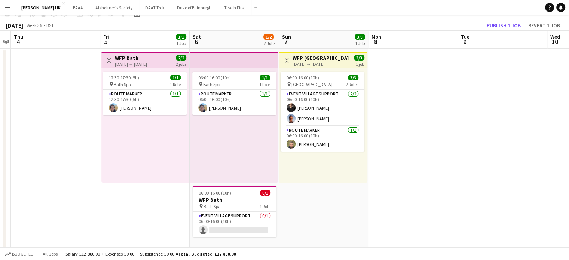
scroll to position [0, 0]
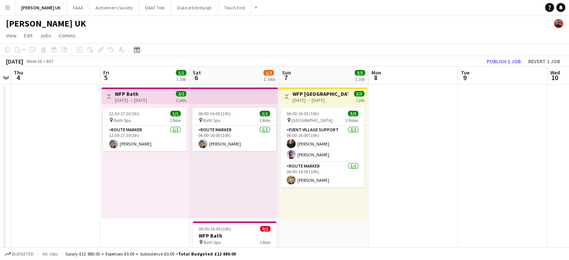
click at [140, 49] on div "Date picker" at bounding box center [136, 49] width 9 height 9
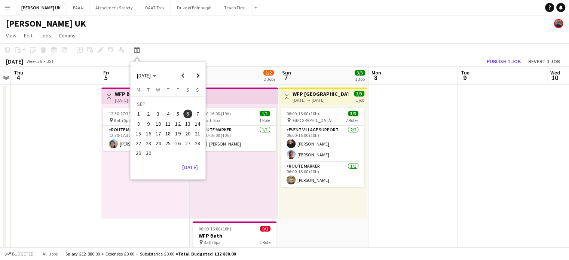
click at [189, 144] on span "27" at bounding box center [187, 143] width 9 height 9
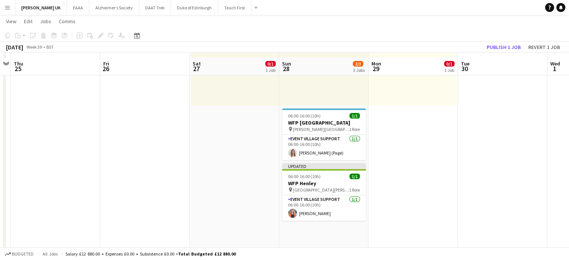
scroll to position [150, 0]
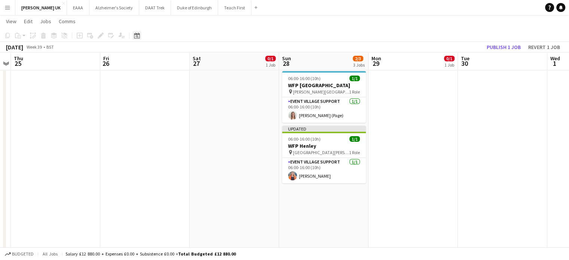
click at [135, 31] on div "Date picker" at bounding box center [136, 35] width 9 height 9
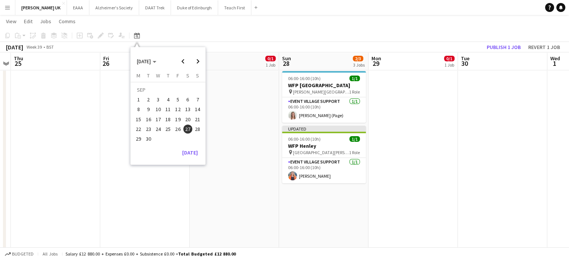
click at [190, 100] on span "6" at bounding box center [187, 99] width 9 height 9
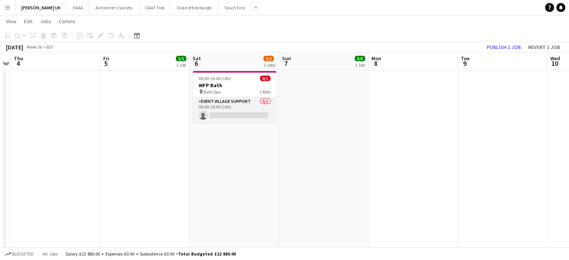
click at [227, 109] on app-card-role "Event Village Support 0/1 06:00-16:00 (10h) single-neutral-actions" at bounding box center [235, 109] width 84 height 25
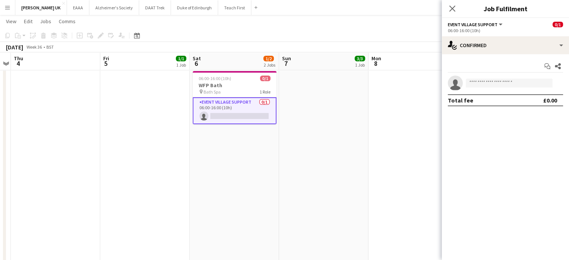
click at [482, 88] on app-invite-slot "single-neutral-actions" at bounding box center [505, 83] width 127 height 15
click at [482, 84] on input at bounding box center [509, 83] width 87 height 9
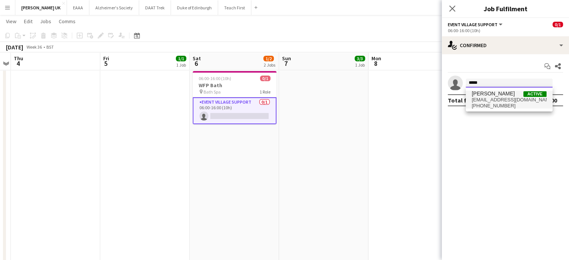
type input "*****"
click at [484, 103] on span "+33786888653" at bounding box center [509, 106] width 75 height 6
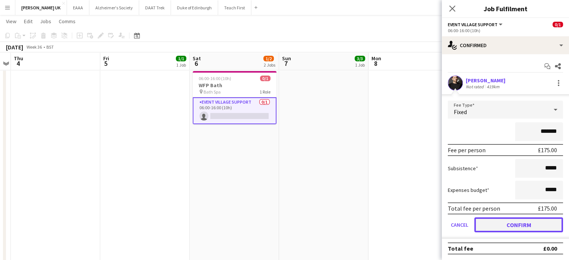
click at [518, 223] on button "Confirm" at bounding box center [519, 224] width 89 height 15
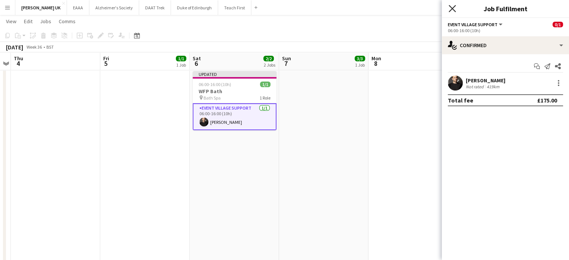
click at [454, 11] on icon "Close pop-in" at bounding box center [452, 8] width 7 height 7
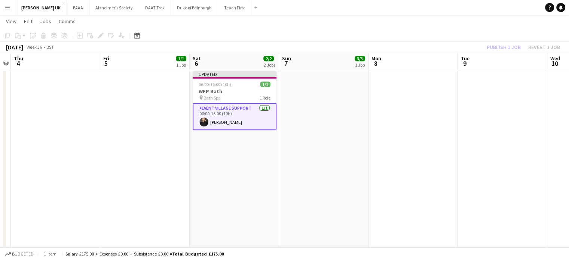
click at [258, 164] on app-date-cell "06:00-16:00 (10h) 1/1 pin Bath Spa 1 Role Route Marker 1/1 06:00-16:00 (10h) Pa…" at bounding box center [234, 103] width 89 height 338
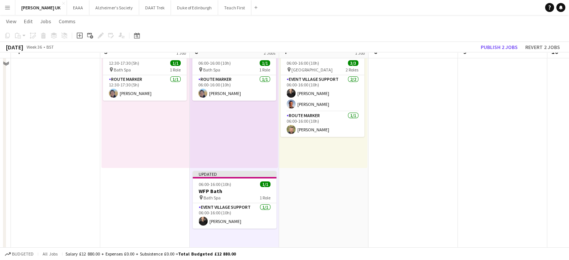
scroll to position [37, 0]
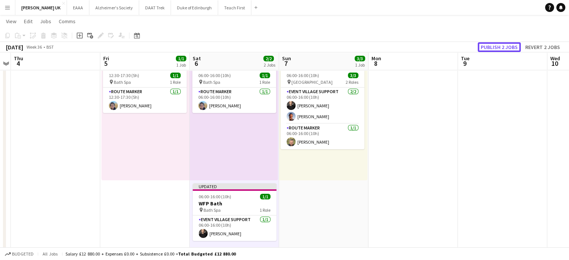
click at [498, 45] on button "Publish 2 jobs" at bounding box center [499, 47] width 43 height 10
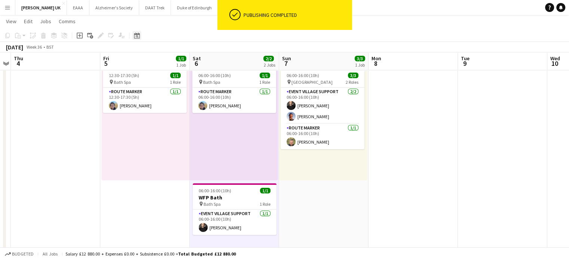
click at [133, 35] on div "Date picker" at bounding box center [136, 35] width 9 height 9
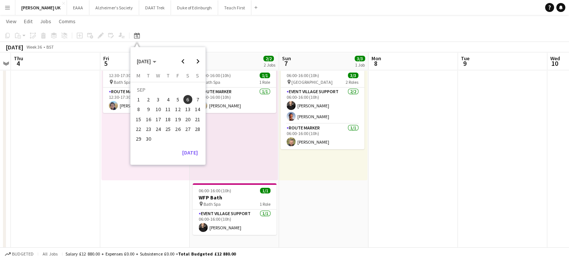
click at [189, 129] on span "27" at bounding box center [187, 129] width 9 height 9
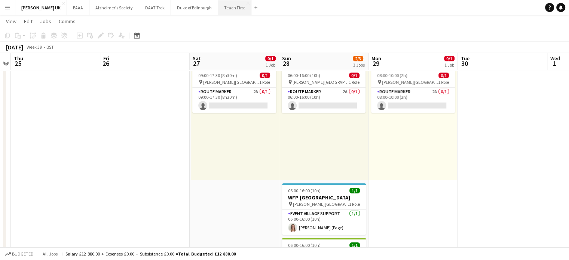
click at [223, 6] on button "Teach First Close" at bounding box center [234, 7] width 33 height 15
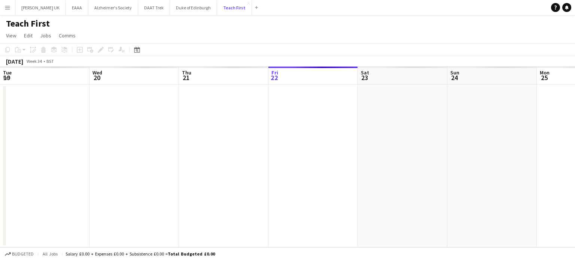
scroll to position [0, 179]
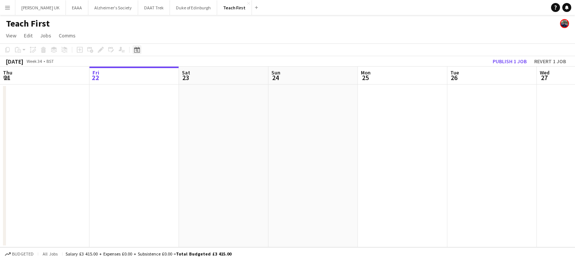
click at [134, 47] on icon "Date picker" at bounding box center [137, 50] width 6 height 6
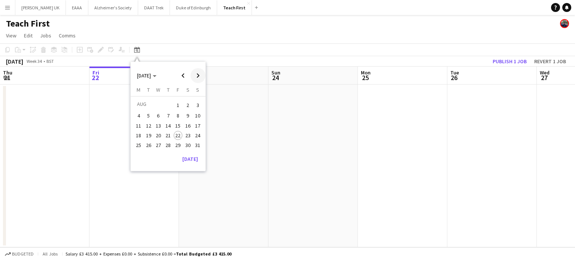
click at [197, 78] on span "Next month" at bounding box center [197, 75] width 15 height 15
click at [162, 126] on span "10" at bounding box center [158, 123] width 9 height 9
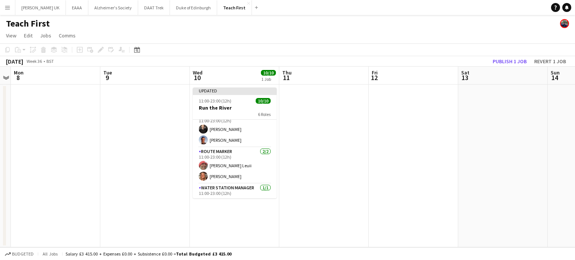
scroll to position [75, 0]
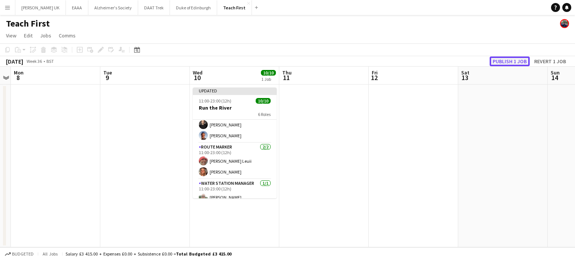
click at [501, 61] on button "Publish 1 job" at bounding box center [510, 62] width 40 height 10
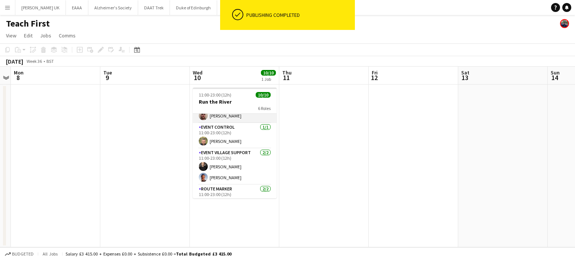
scroll to position [0, 0]
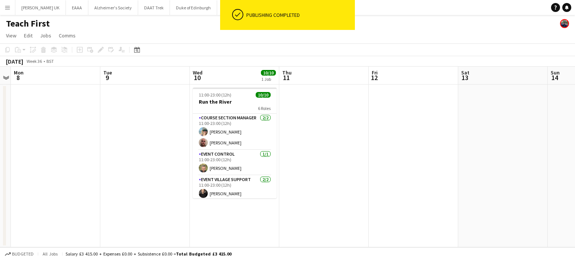
click at [139, 34] on app-page-menu "View Day view expanded Day view collapsed Month view Date picker Jump to today …" at bounding box center [287, 36] width 575 height 14
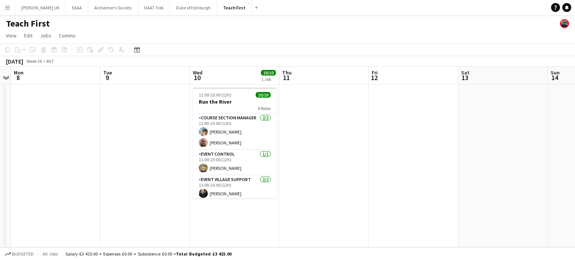
click at [306, 125] on app-date-cell at bounding box center [323, 166] width 89 height 163
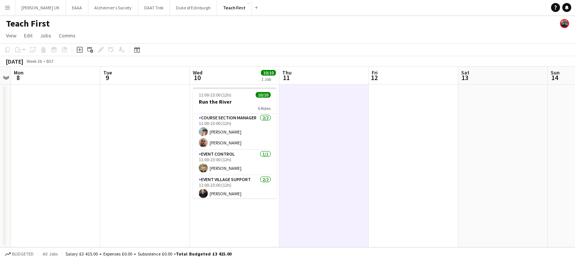
click at [286, 49] on app-toolbar "Copy Paste Paste Ctrl+V Paste with crew Ctrl+Shift+V Paste linked Job Delete Gr…" at bounding box center [287, 49] width 575 height 13
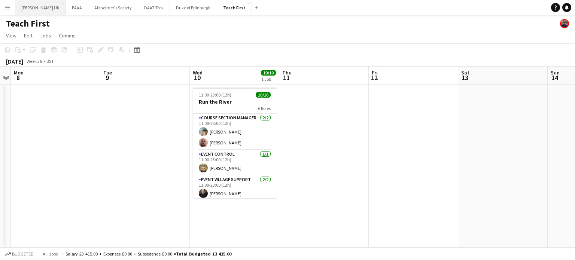
click at [45, 4] on button "[PERSON_NAME] UK Close" at bounding box center [40, 7] width 51 height 15
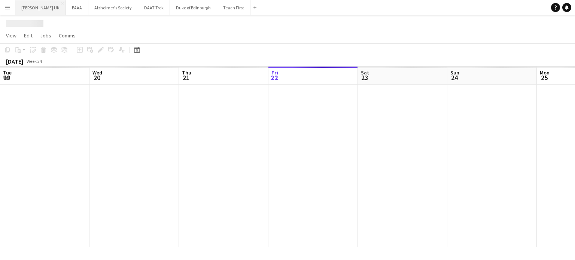
scroll to position [0, 179]
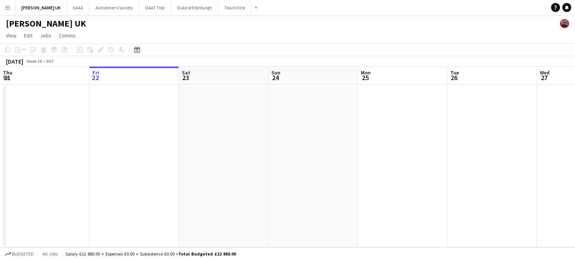
click at [138, 49] on icon "Date picker" at bounding box center [137, 50] width 6 height 6
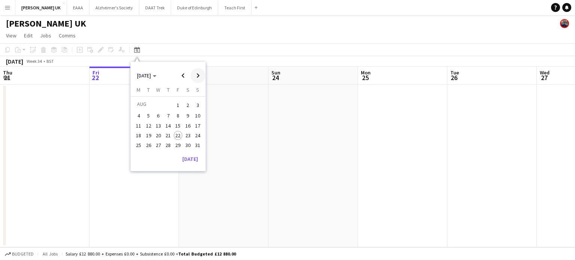
click at [196, 76] on span "Next month" at bounding box center [197, 75] width 15 height 15
click at [187, 114] on span "6" at bounding box center [187, 114] width 9 height 9
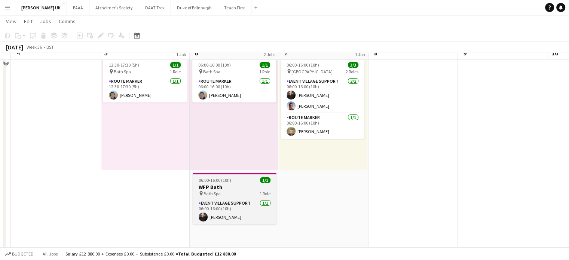
scroll to position [37, 0]
